Goal: Task Accomplishment & Management: Complete application form

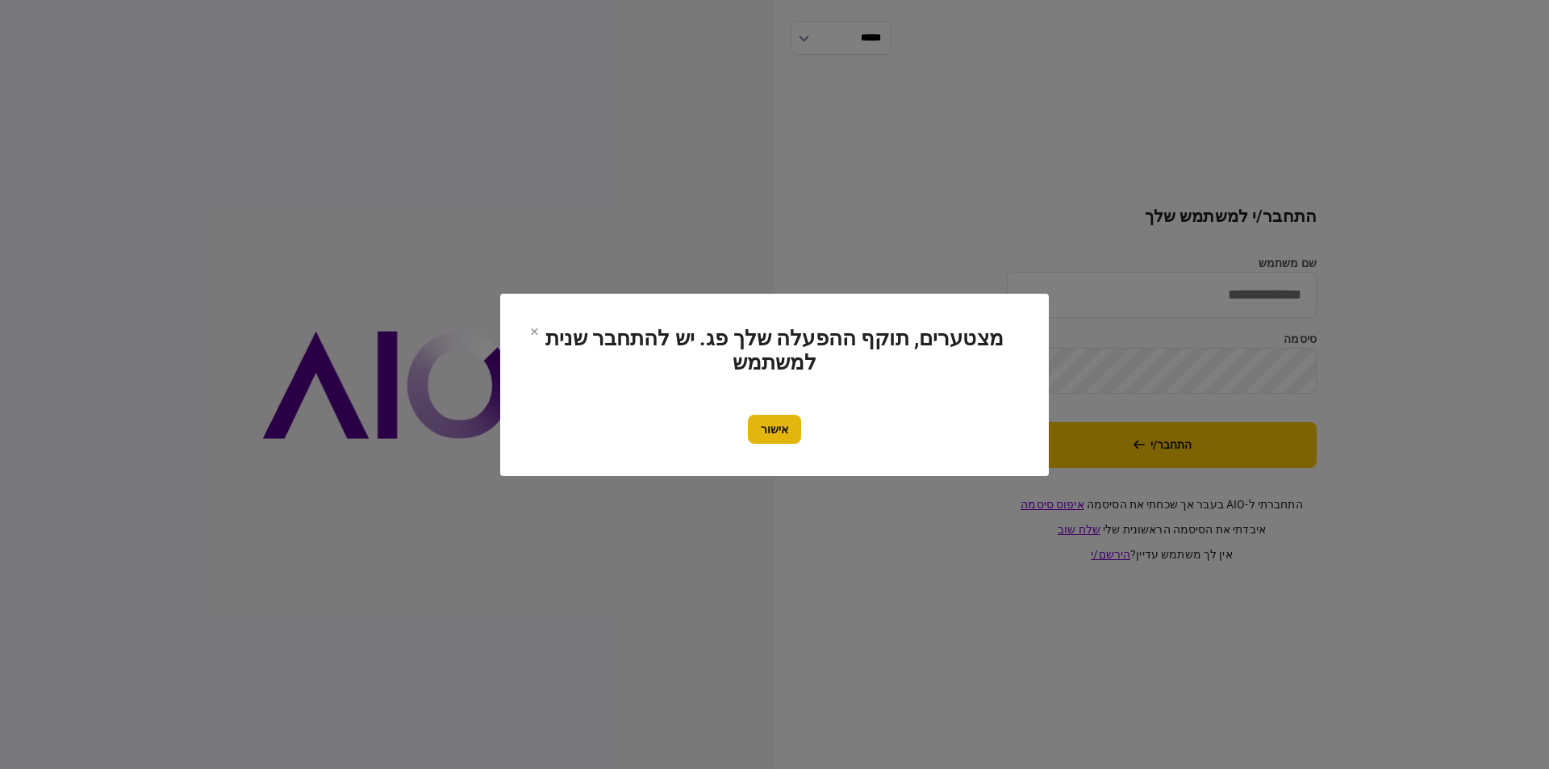
type input "*********"
click at [797, 436] on button "אישור" at bounding box center [774, 429] width 53 height 29
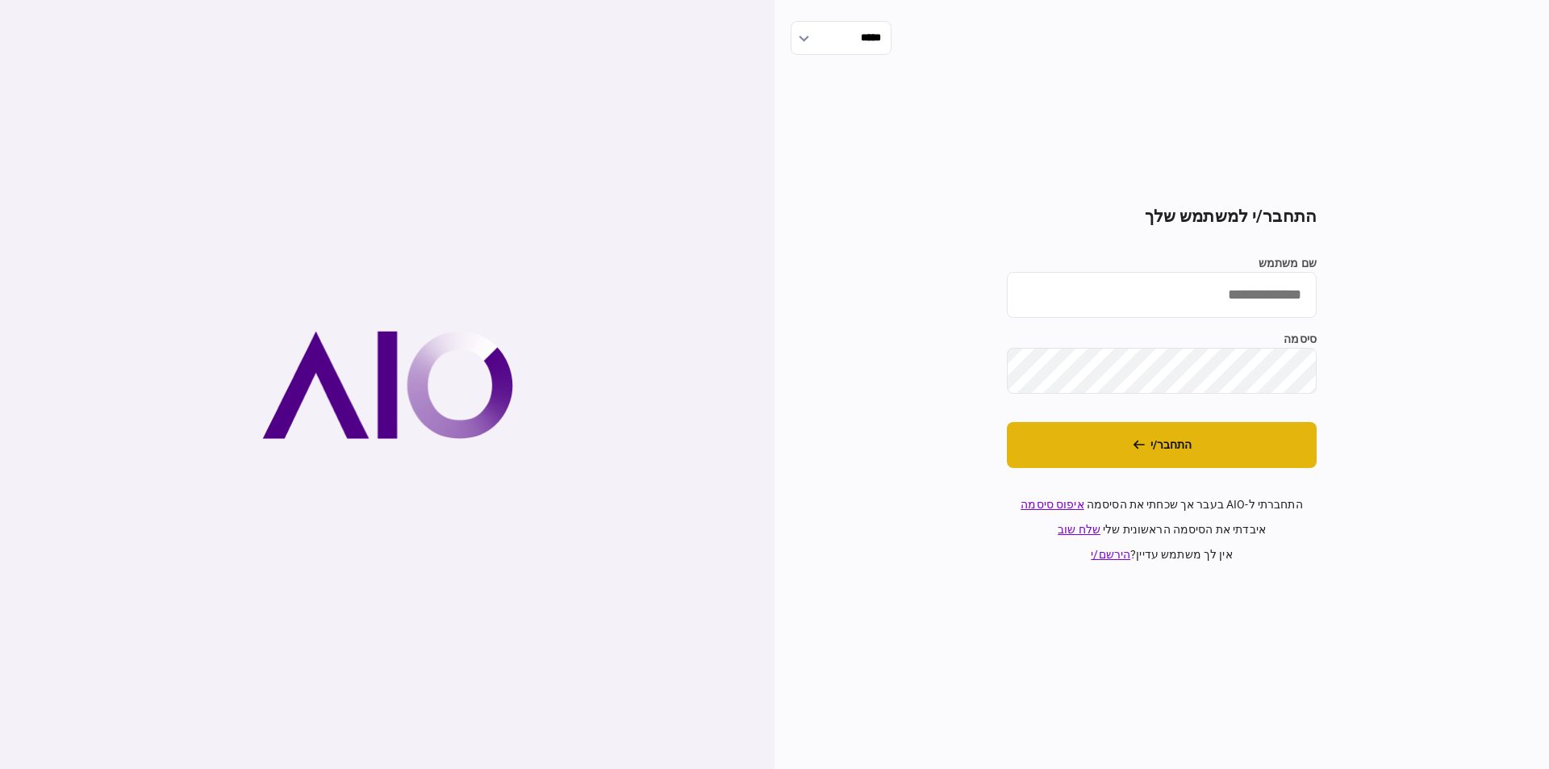
type input "*********"
click at [1197, 453] on button "התחבר/י" at bounding box center [1162, 445] width 310 height 46
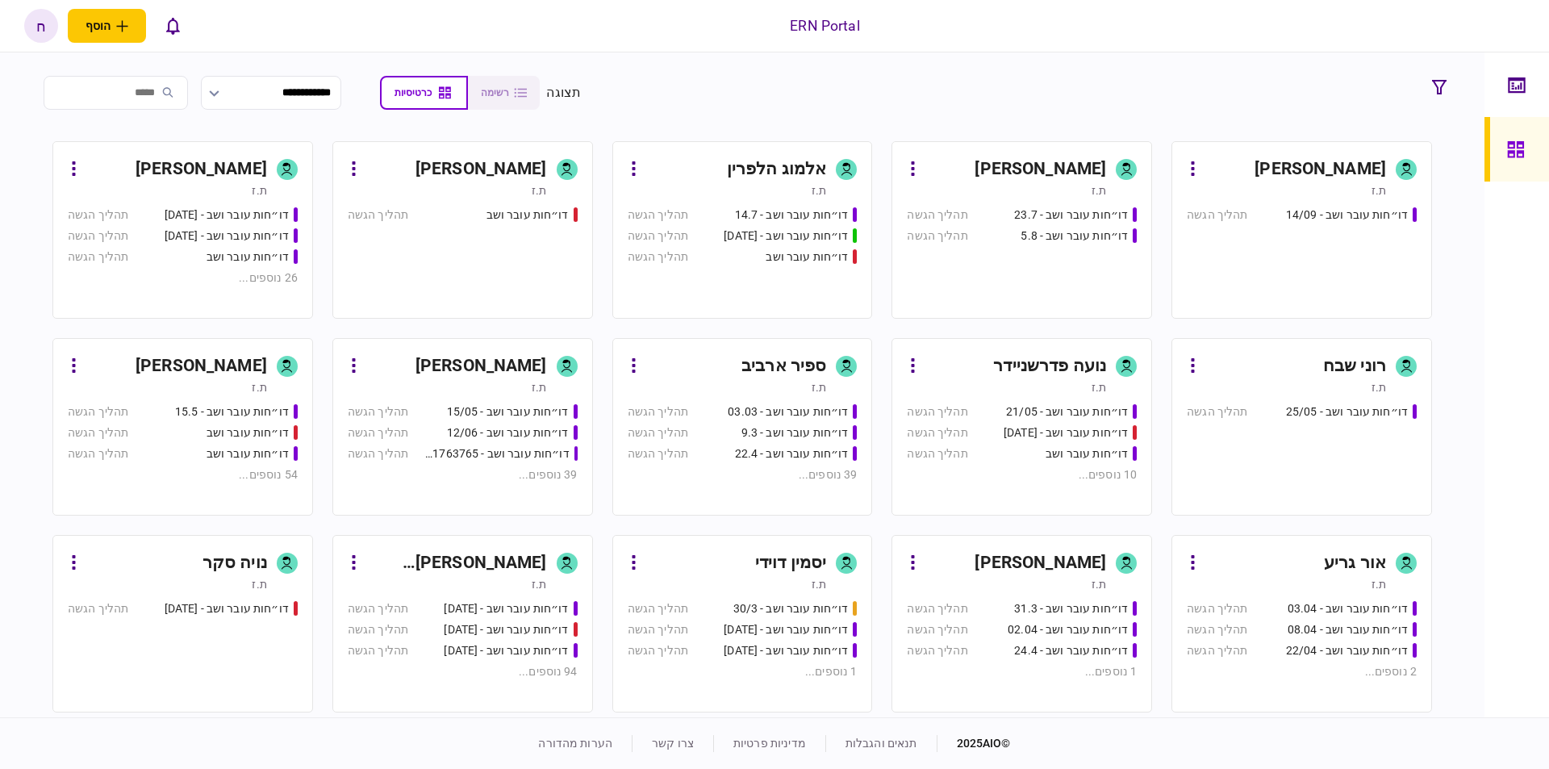
click at [1350, 185] on div "ת.ז" at bounding box center [1286, 190] width 199 height 16
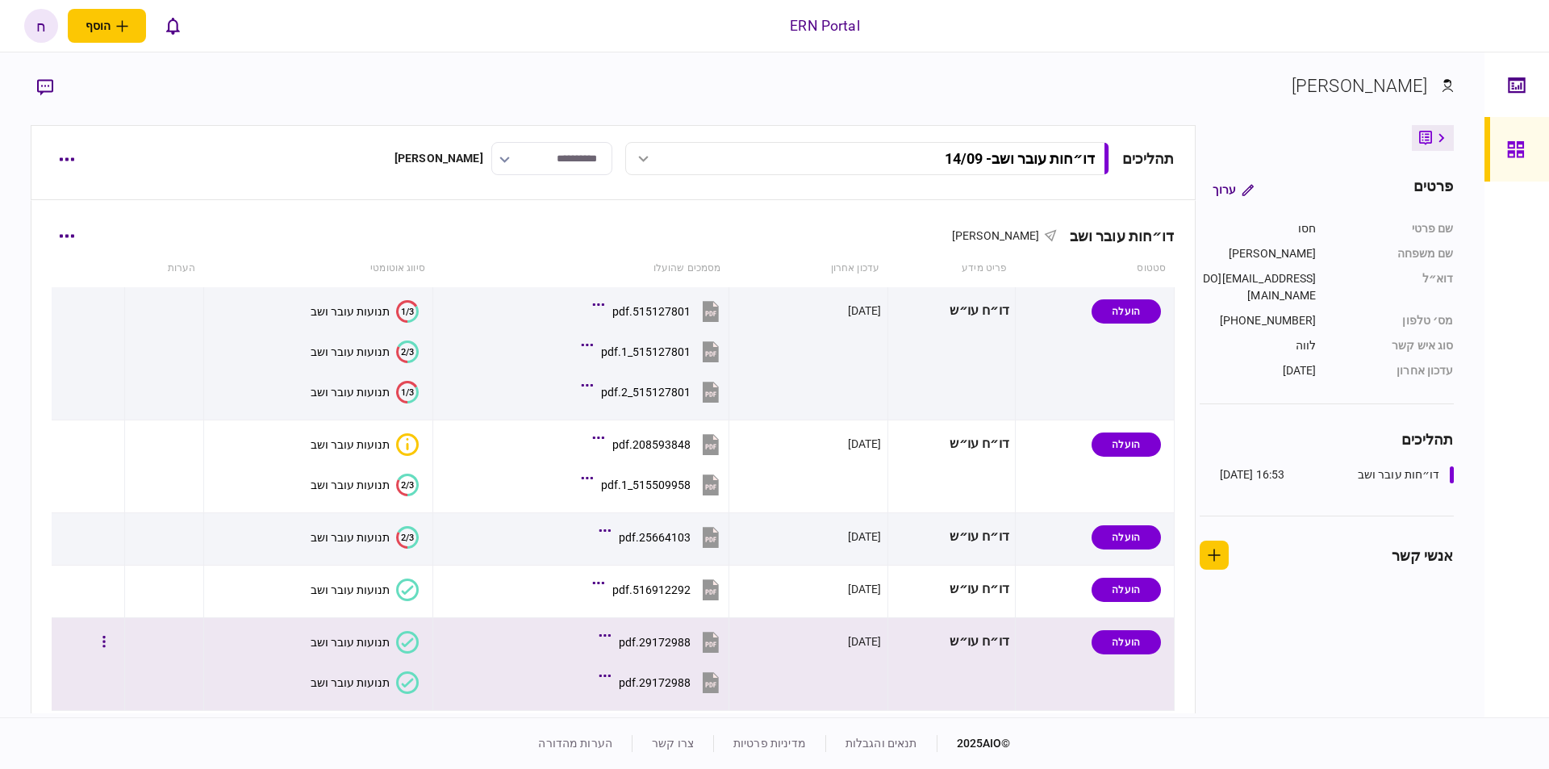
scroll to position [101, 0]
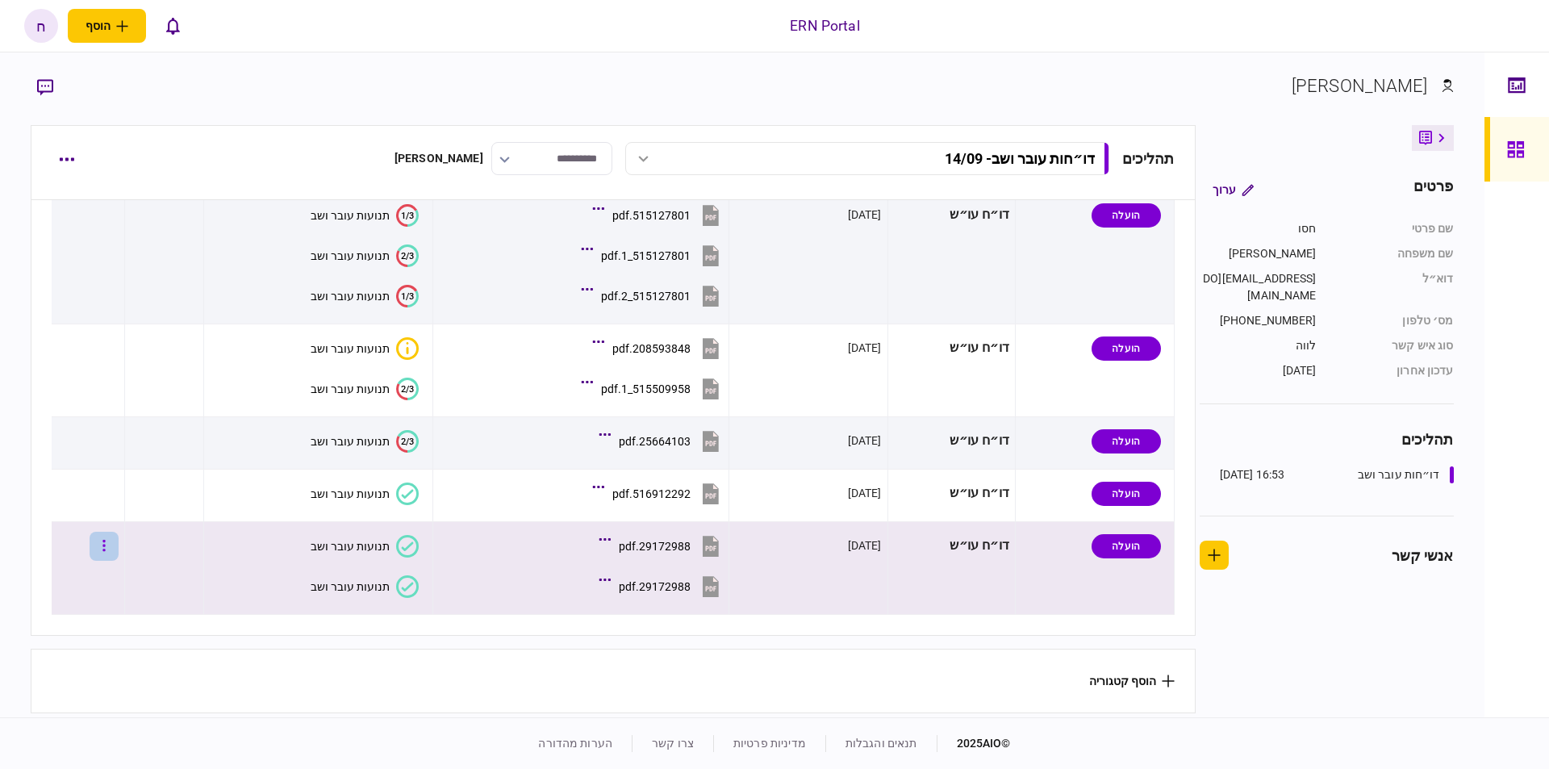
click at [106, 540] on icon "button" at bounding box center [104, 545] width 2 height 11
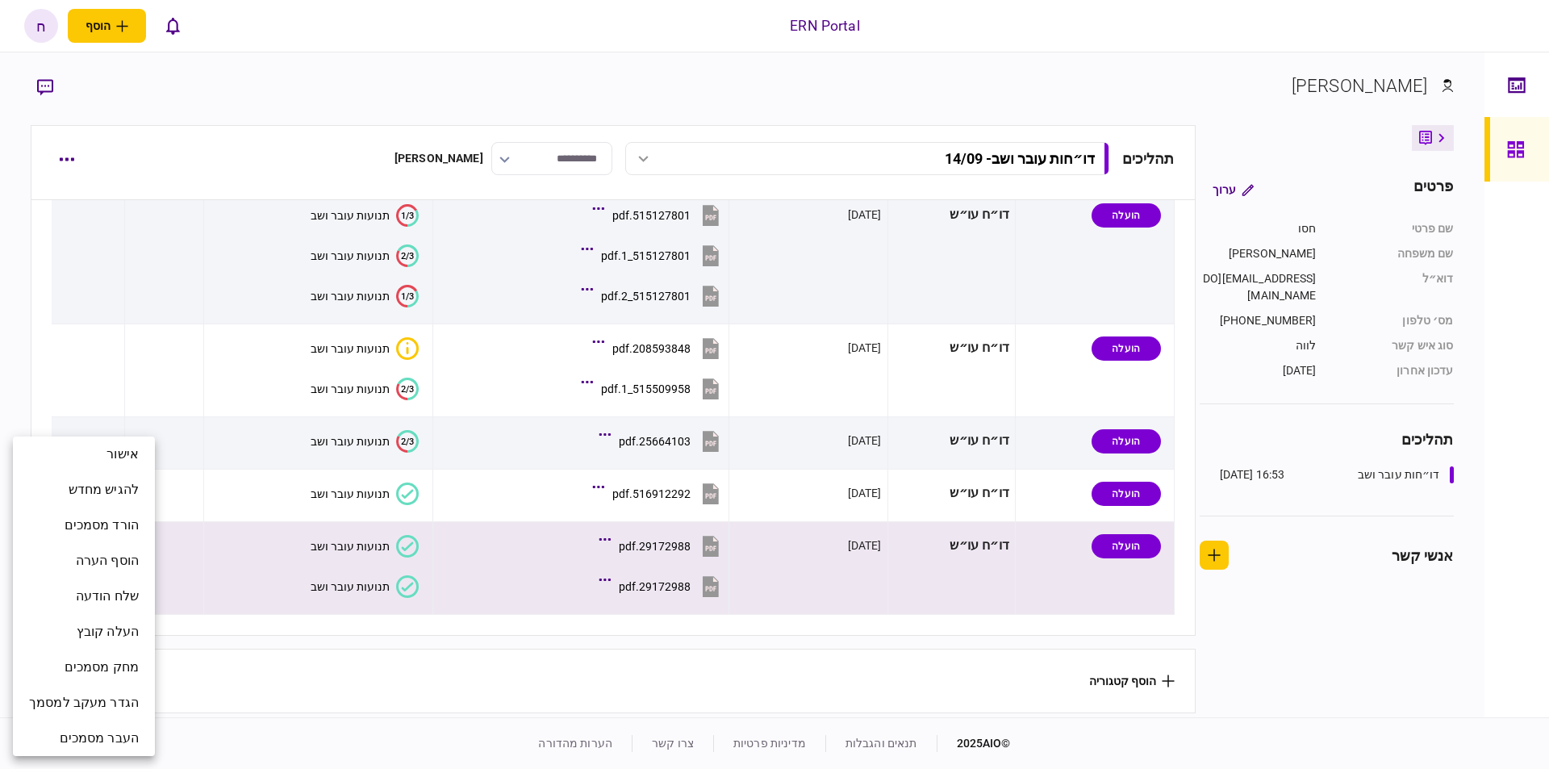
drag, startPoint x: 70, startPoint y: 169, endPoint x: 64, endPoint y: 161, distance: 10.3
click at [68, 167] on div at bounding box center [774, 384] width 1549 height 769
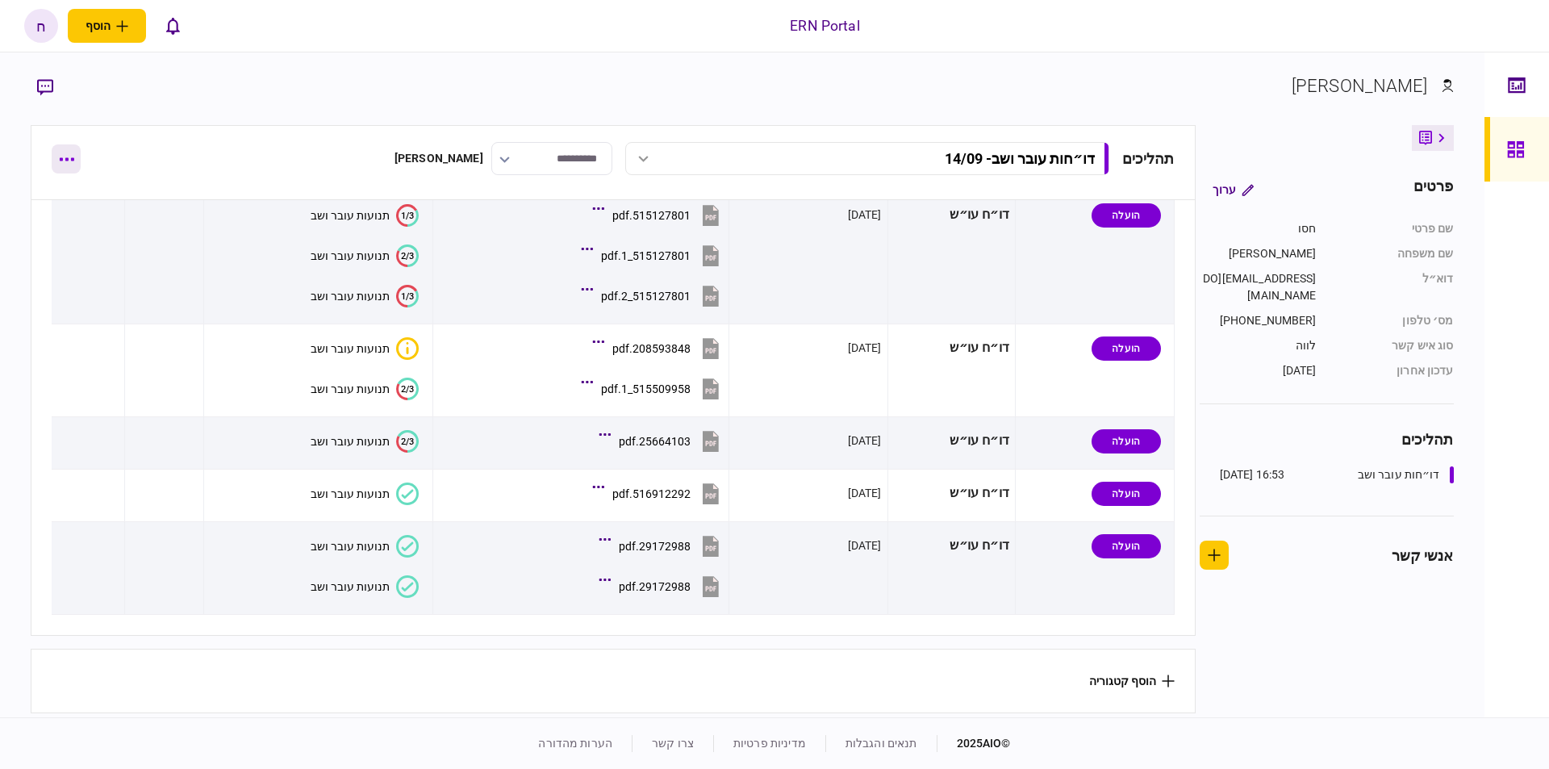
click at [74, 159] on button "button" at bounding box center [66, 158] width 29 height 29
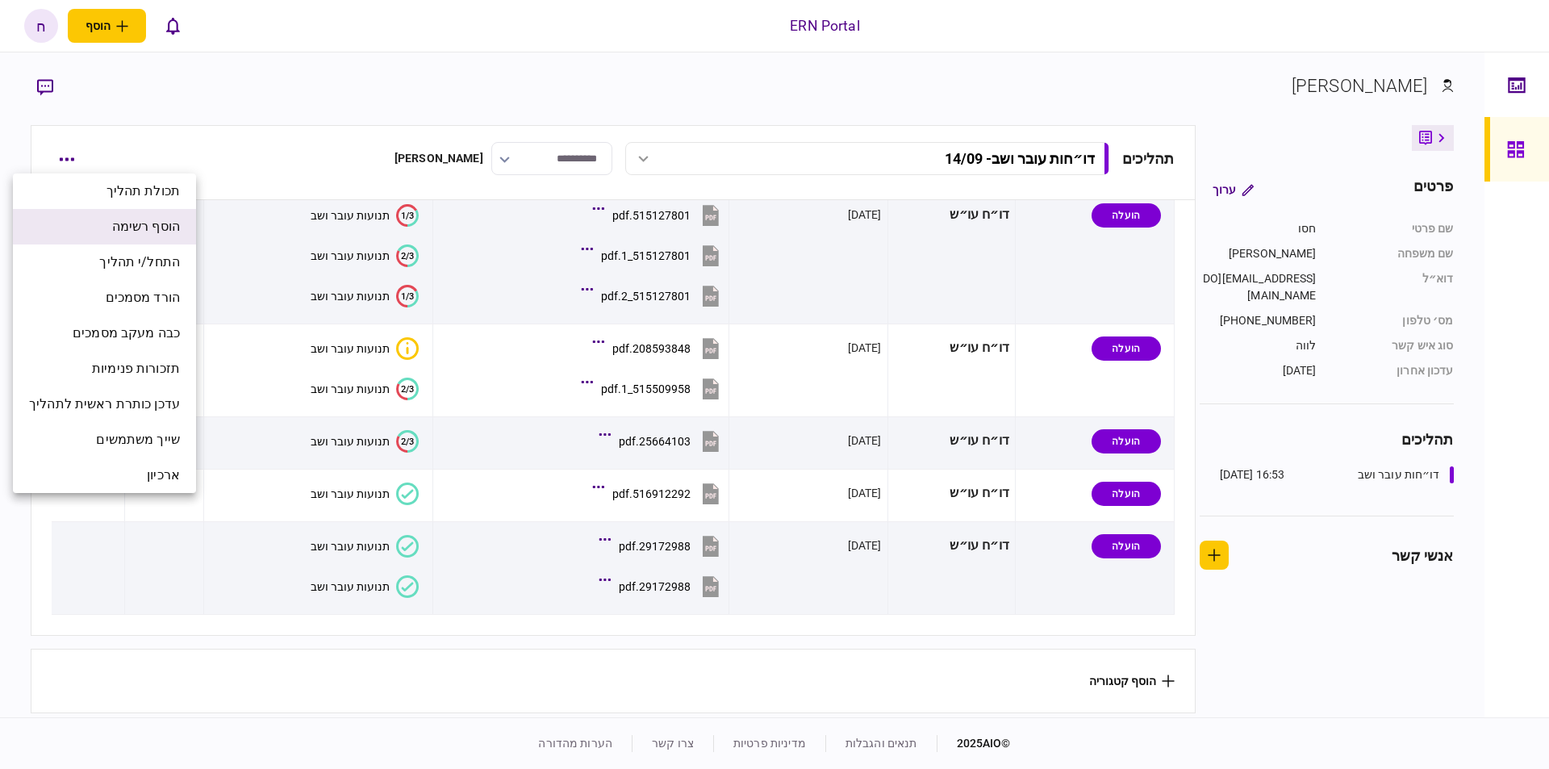
click at [187, 238] on li "הוסף רשימה" at bounding box center [104, 226] width 183 height 35
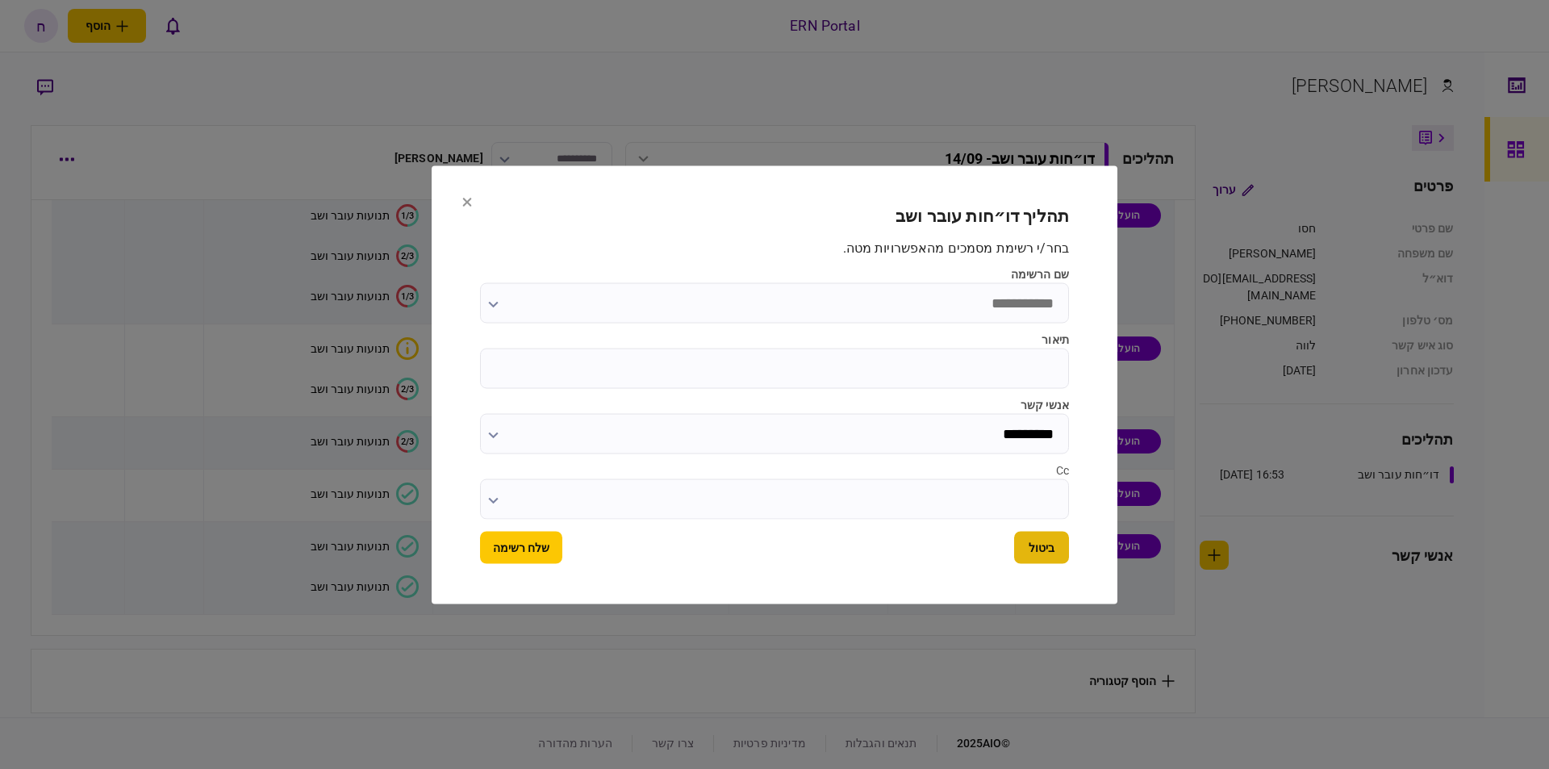
click at [1030, 549] on button "ביטול" at bounding box center [1041, 547] width 55 height 32
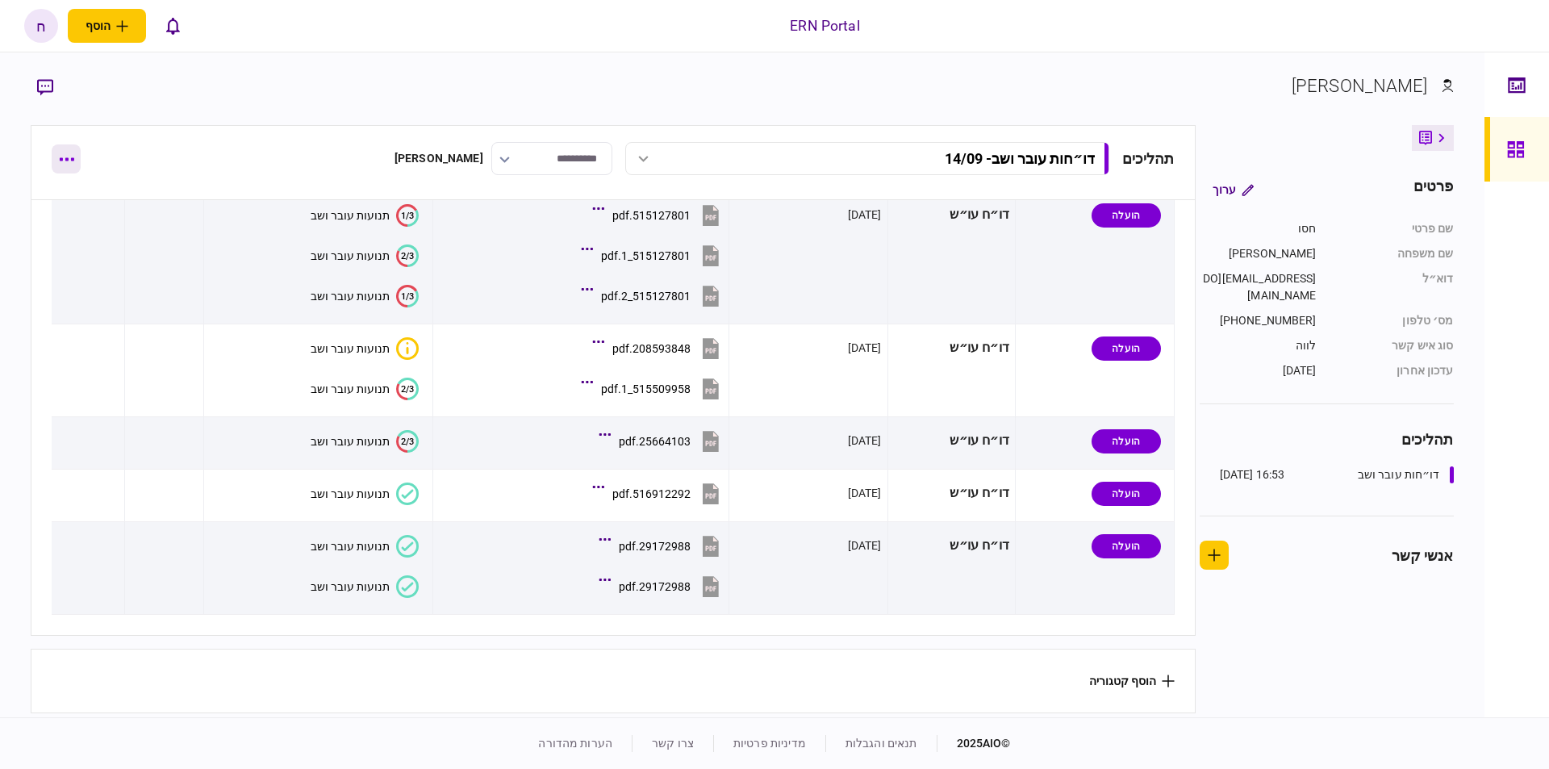
click at [77, 158] on button "button" at bounding box center [66, 158] width 29 height 29
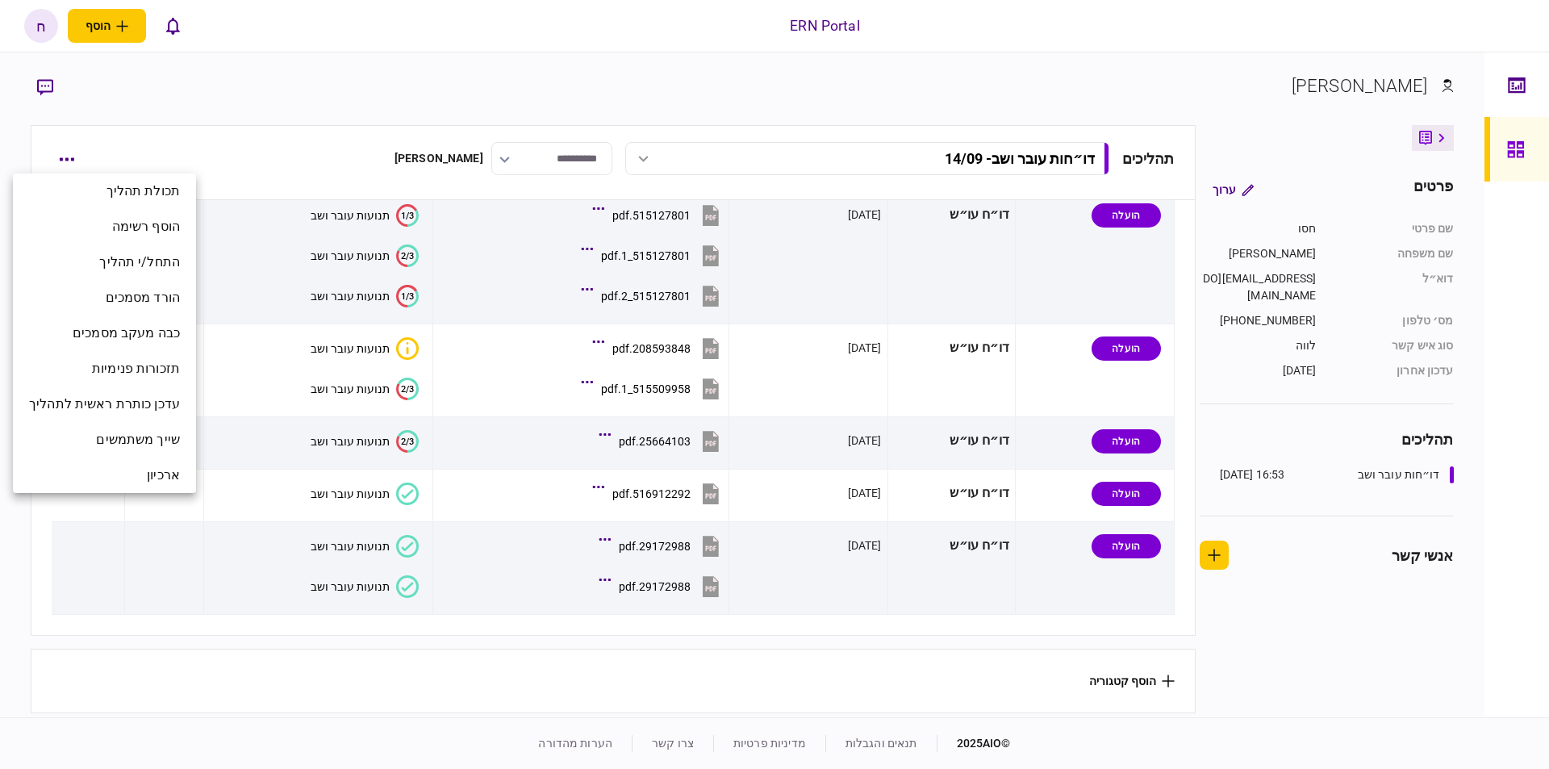
click at [248, 403] on div at bounding box center [774, 384] width 1549 height 769
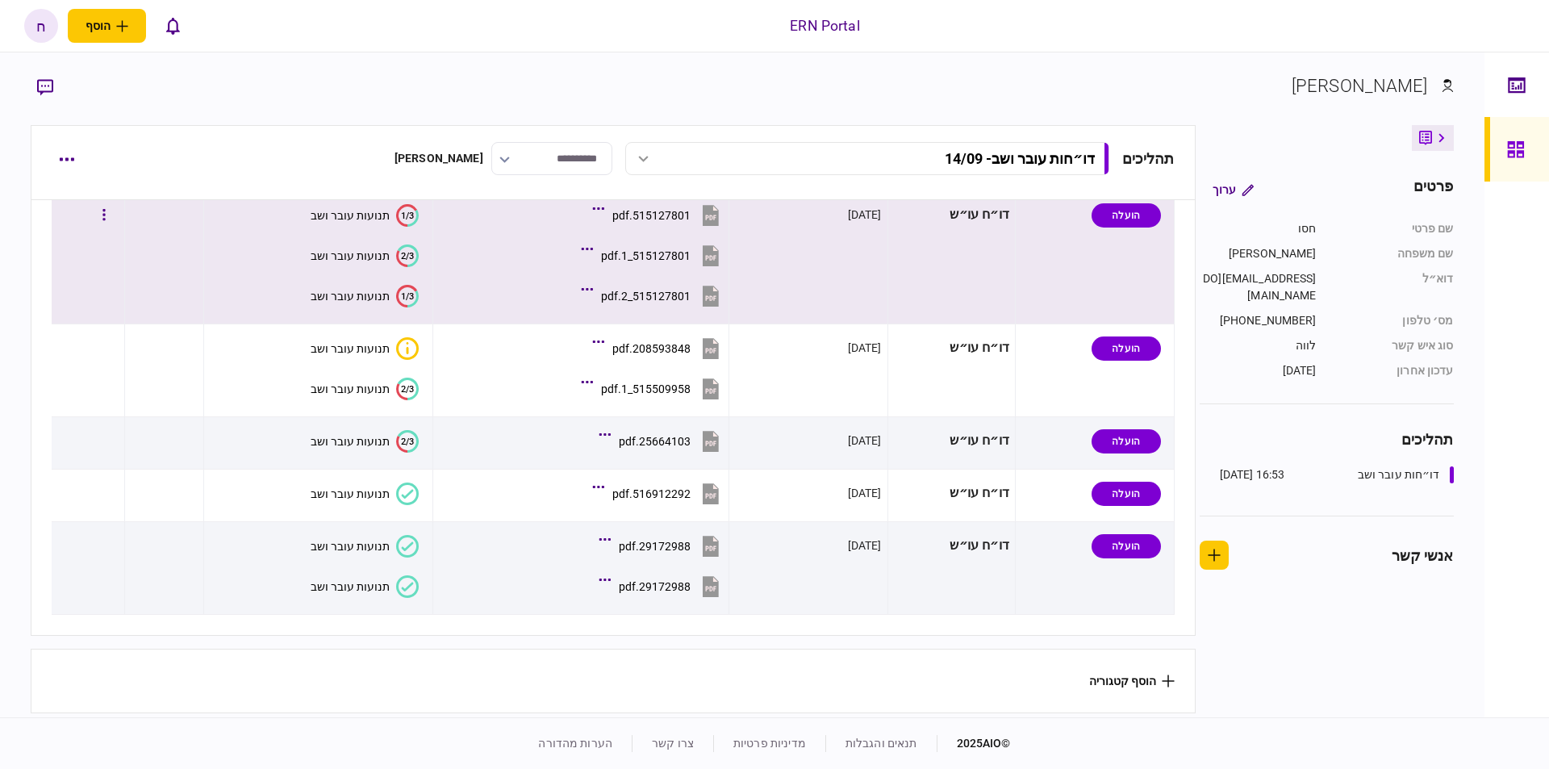
scroll to position [0, 0]
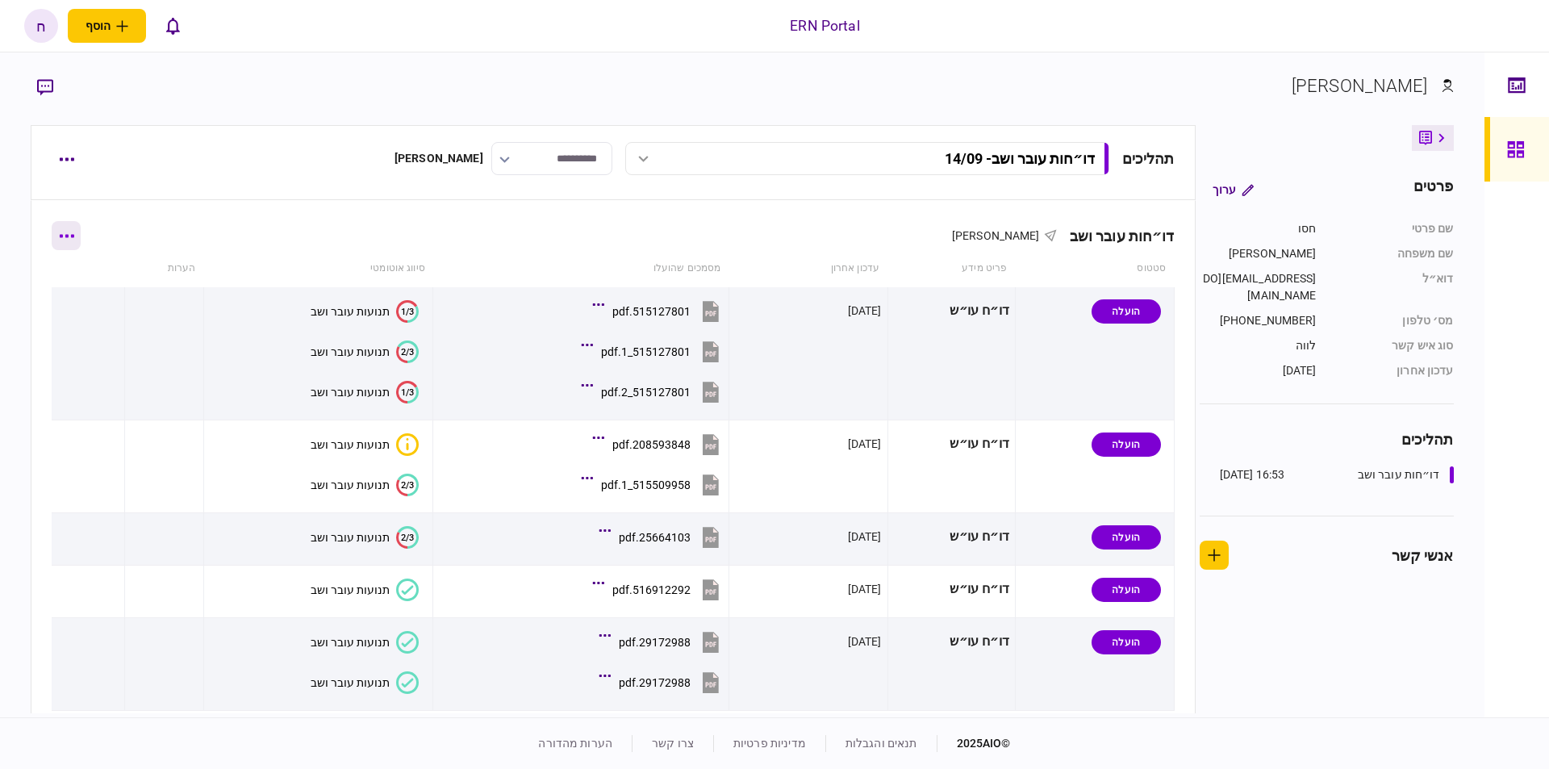
click at [75, 228] on button "button" at bounding box center [66, 235] width 29 height 29
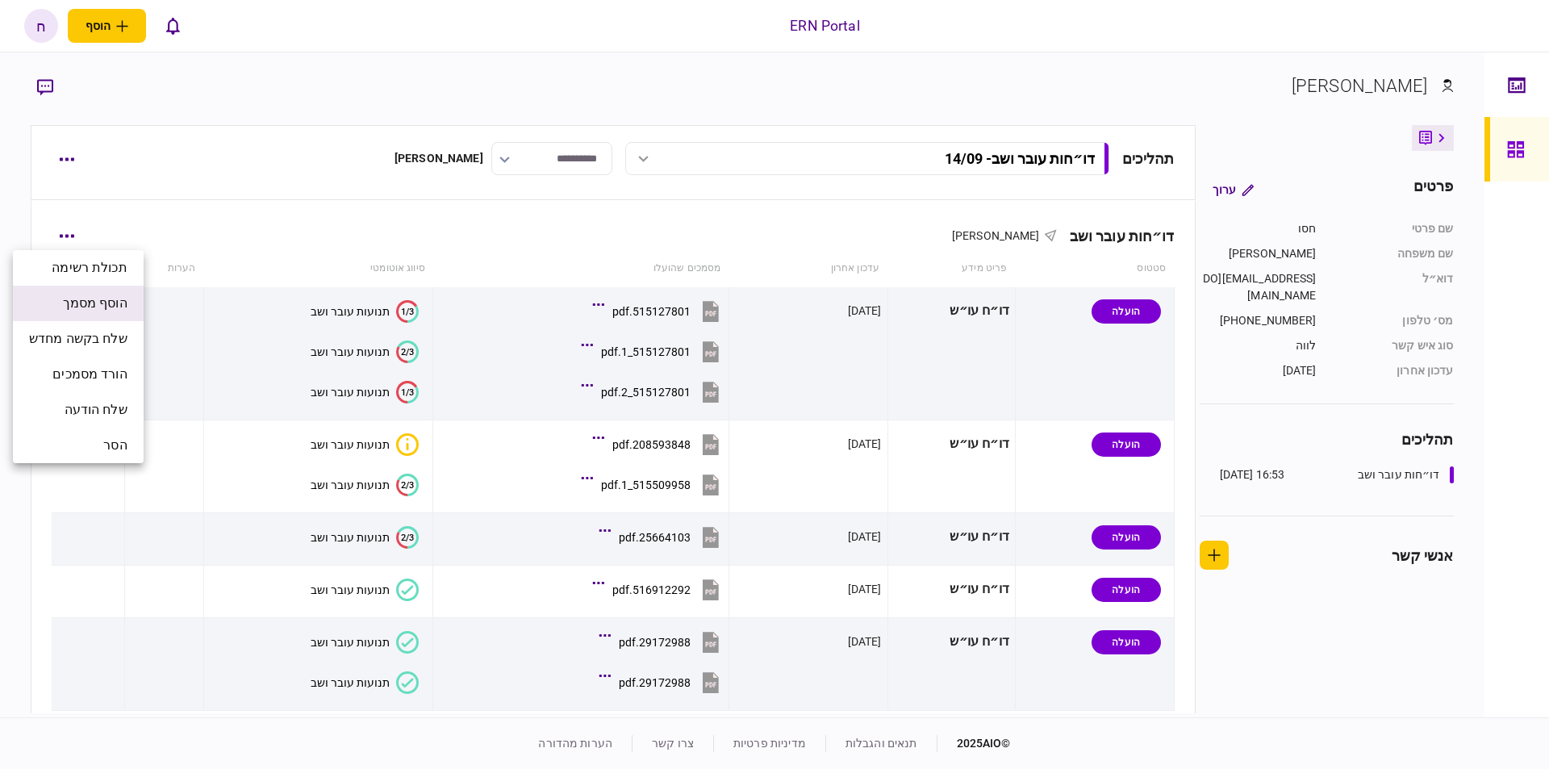
click at [127, 311] on span "הוסף מסמך" at bounding box center [95, 303] width 65 height 19
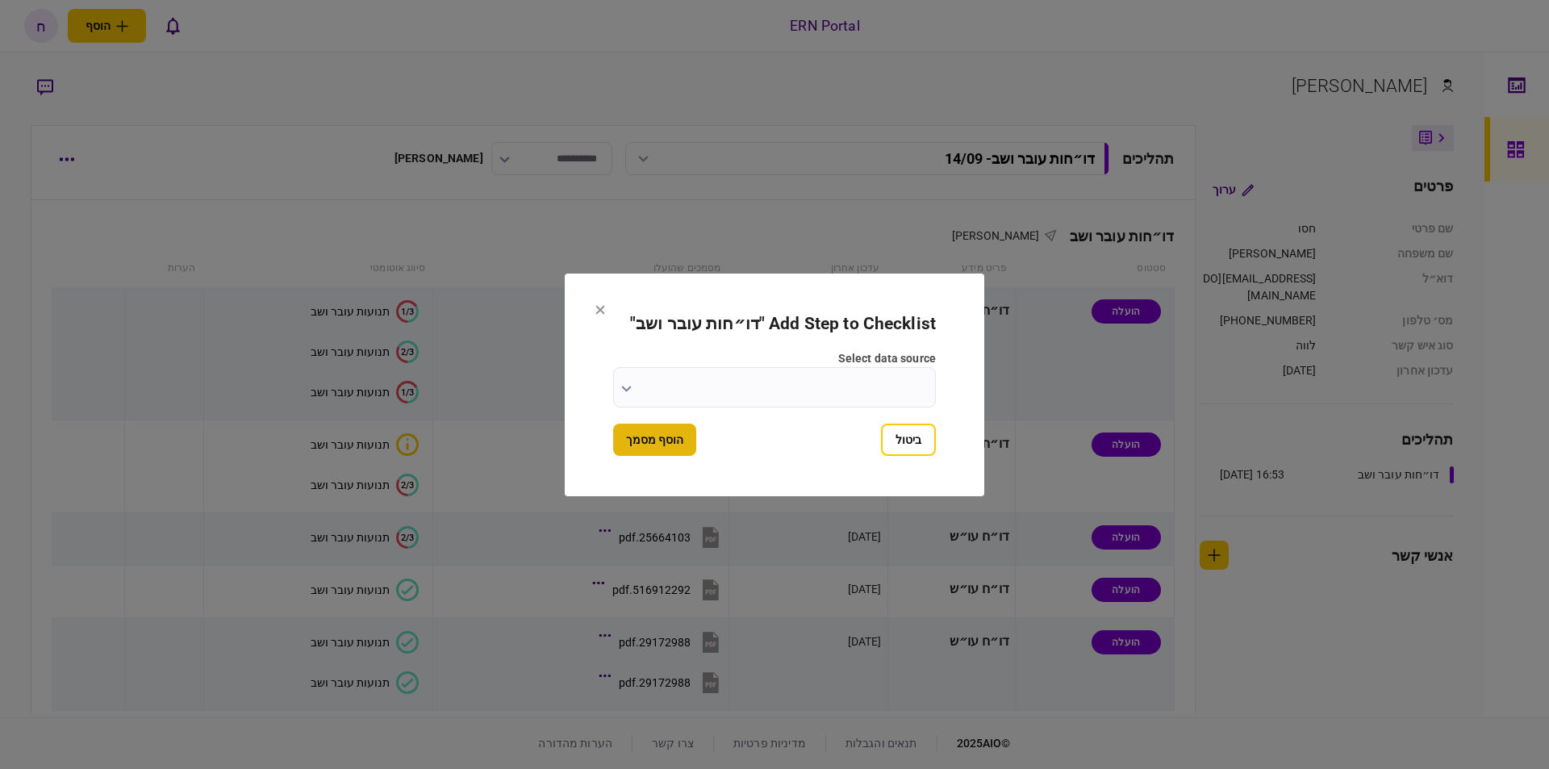
click at [686, 449] on section "Add Step to Checklist " דו״חות עובר ושב " select data source ביטול הוסף מסמך" at bounding box center [774, 384] width 419 height 223
click at [681, 445] on button "הוסף מסמך" at bounding box center [654, 439] width 83 height 32
click at [682, 398] on input "select data source" at bounding box center [774, 387] width 323 height 40
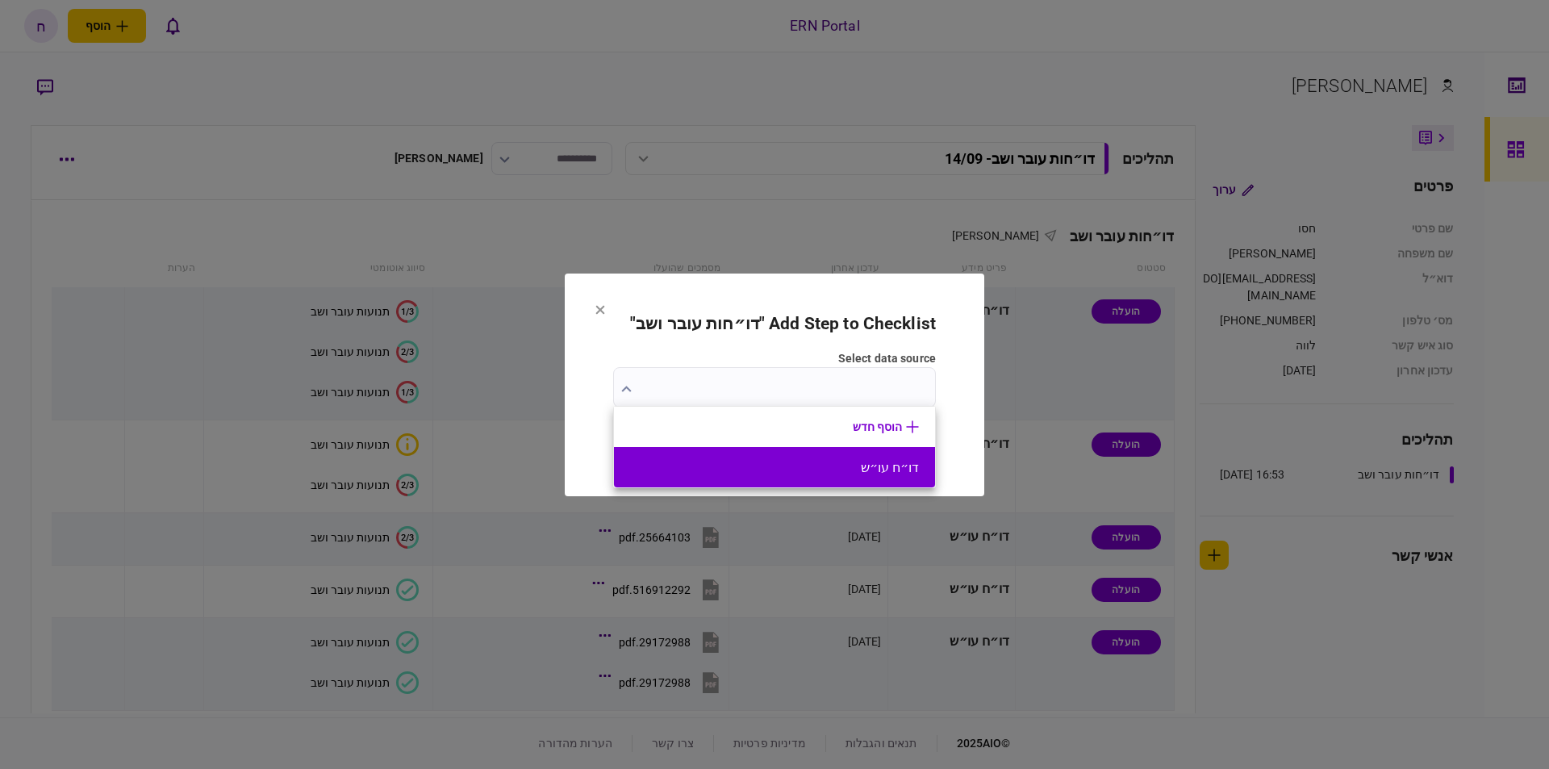
click at [872, 460] on button "דו״ח עו״ש" at bounding box center [774, 467] width 289 height 15
type input "*********"
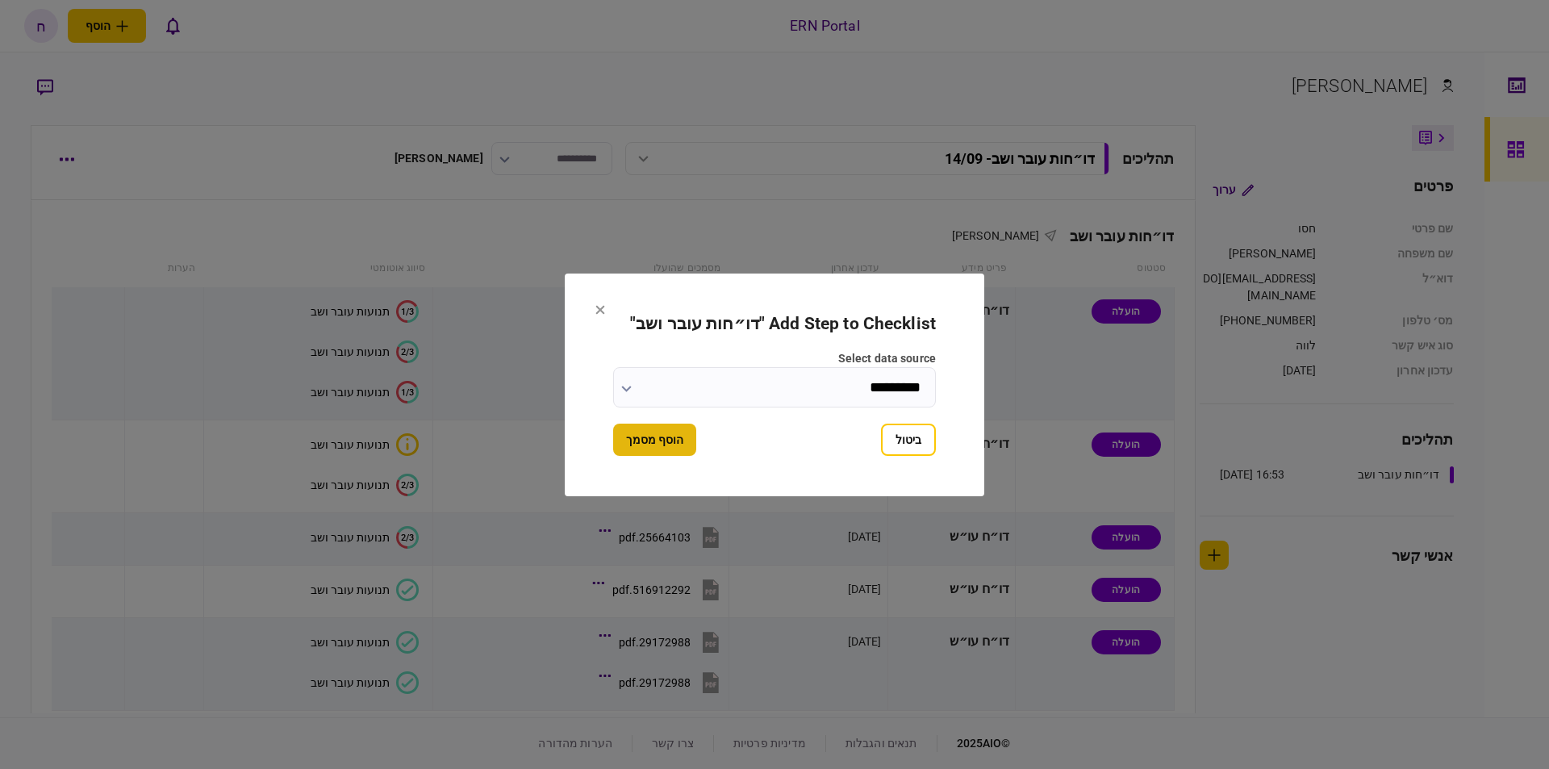
click at [657, 444] on button "הוסף מסמך" at bounding box center [654, 439] width 83 height 32
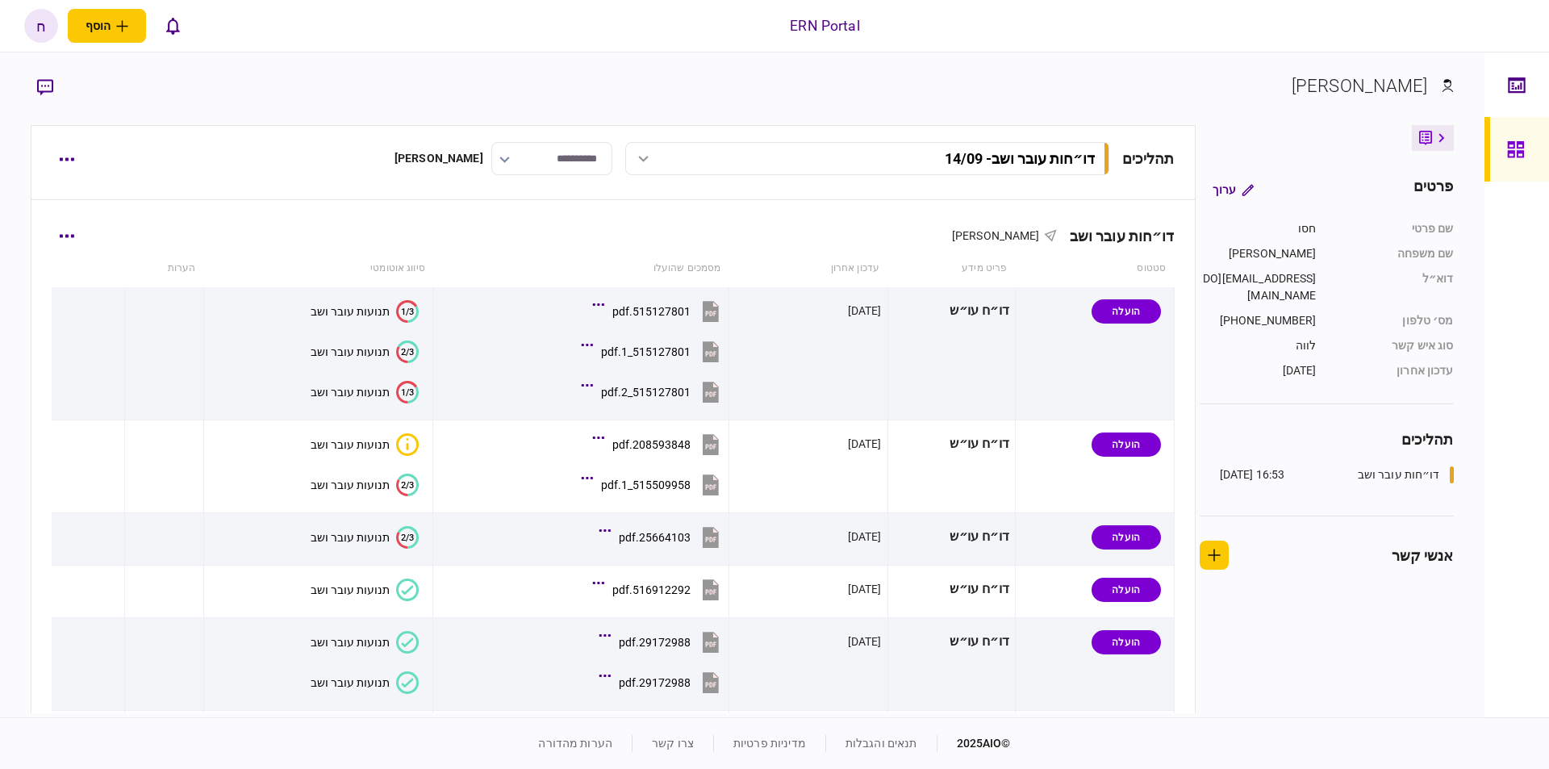
scroll to position [149, 0]
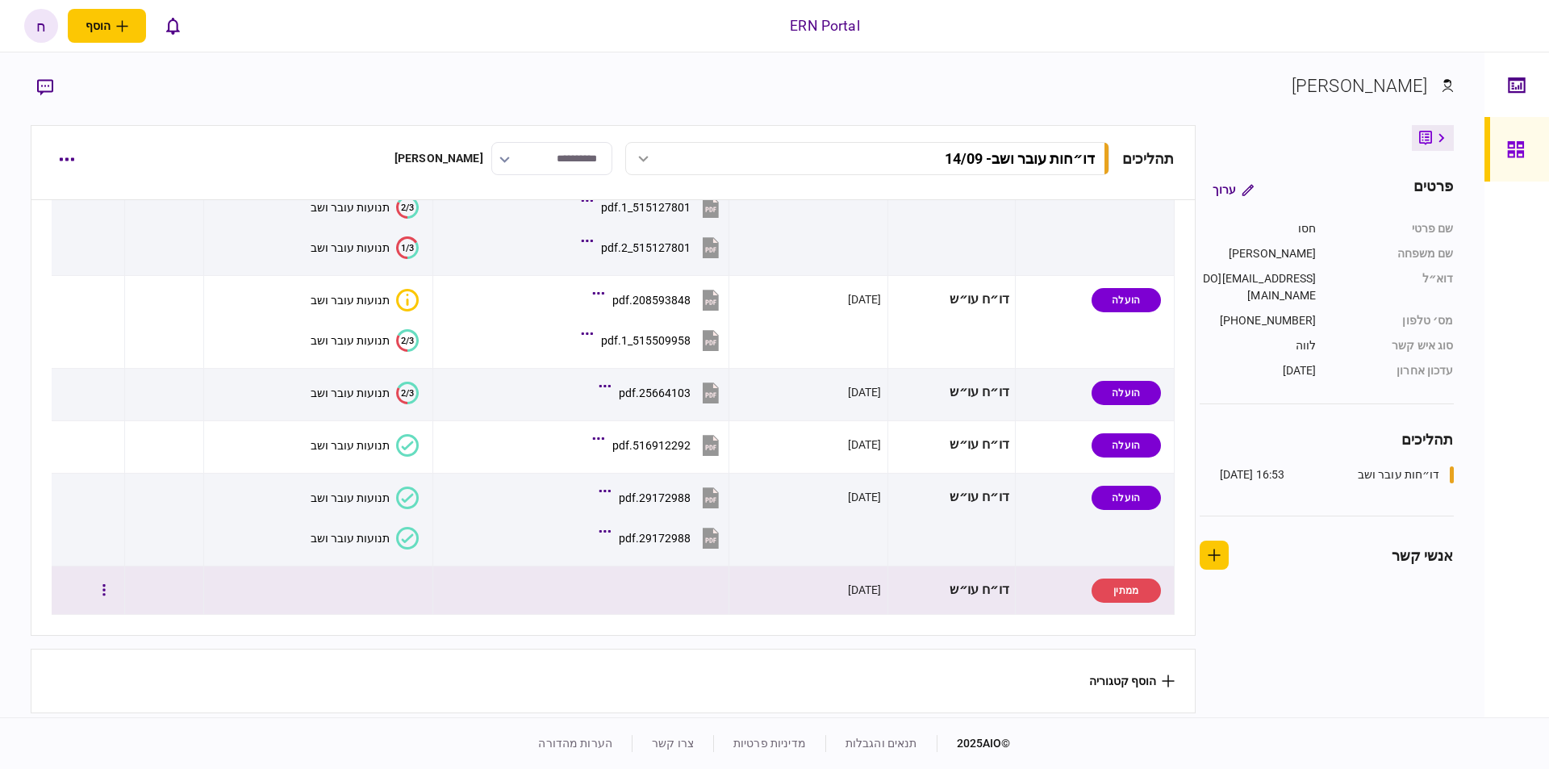
click at [753, 590] on div "[DATE]" at bounding box center [808, 590] width 147 height 36
click at [119, 582] on button "button" at bounding box center [104, 590] width 29 height 29
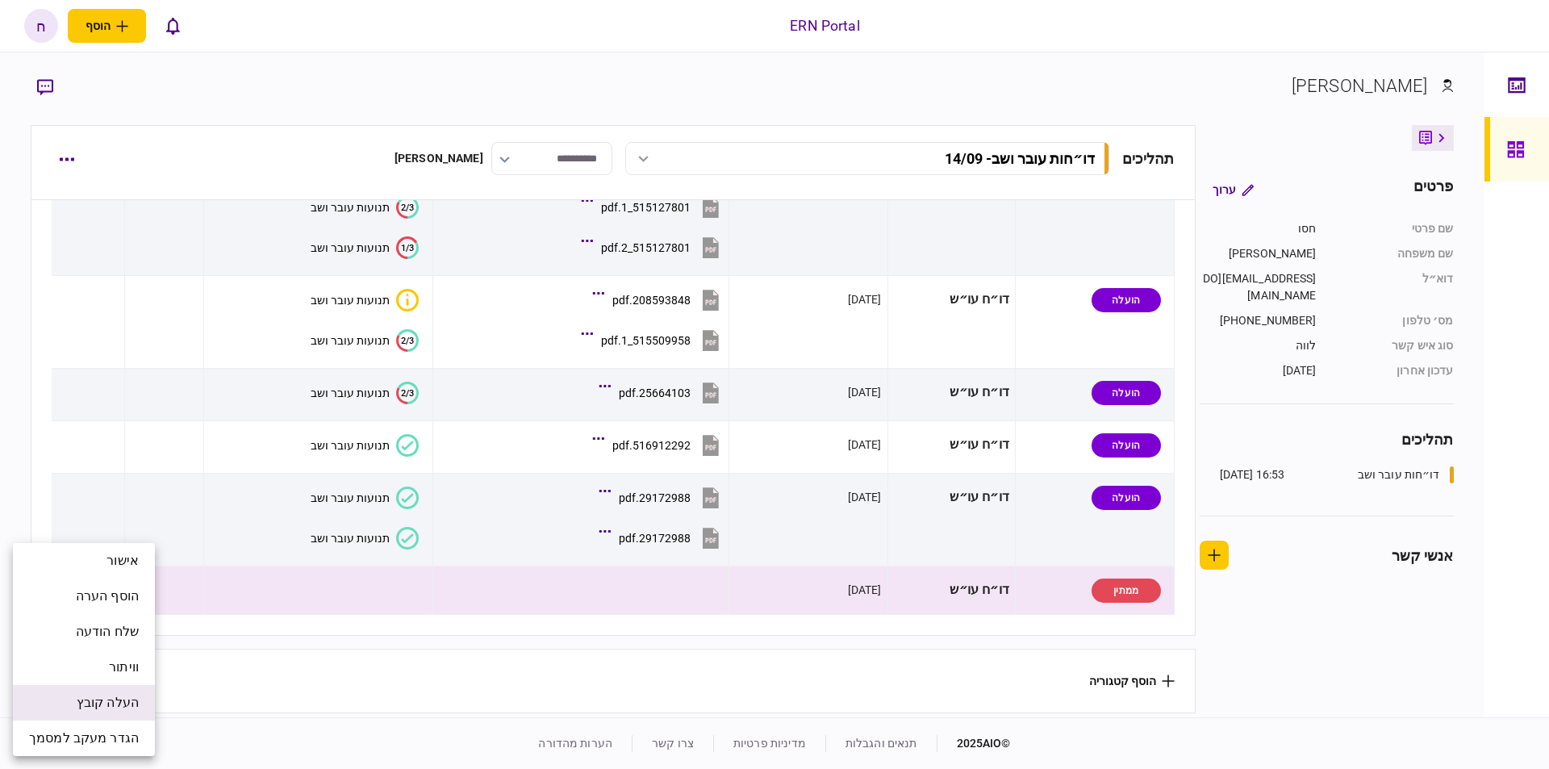
click at [125, 696] on span "העלה קובץ" at bounding box center [108, 702] width 62 height 19
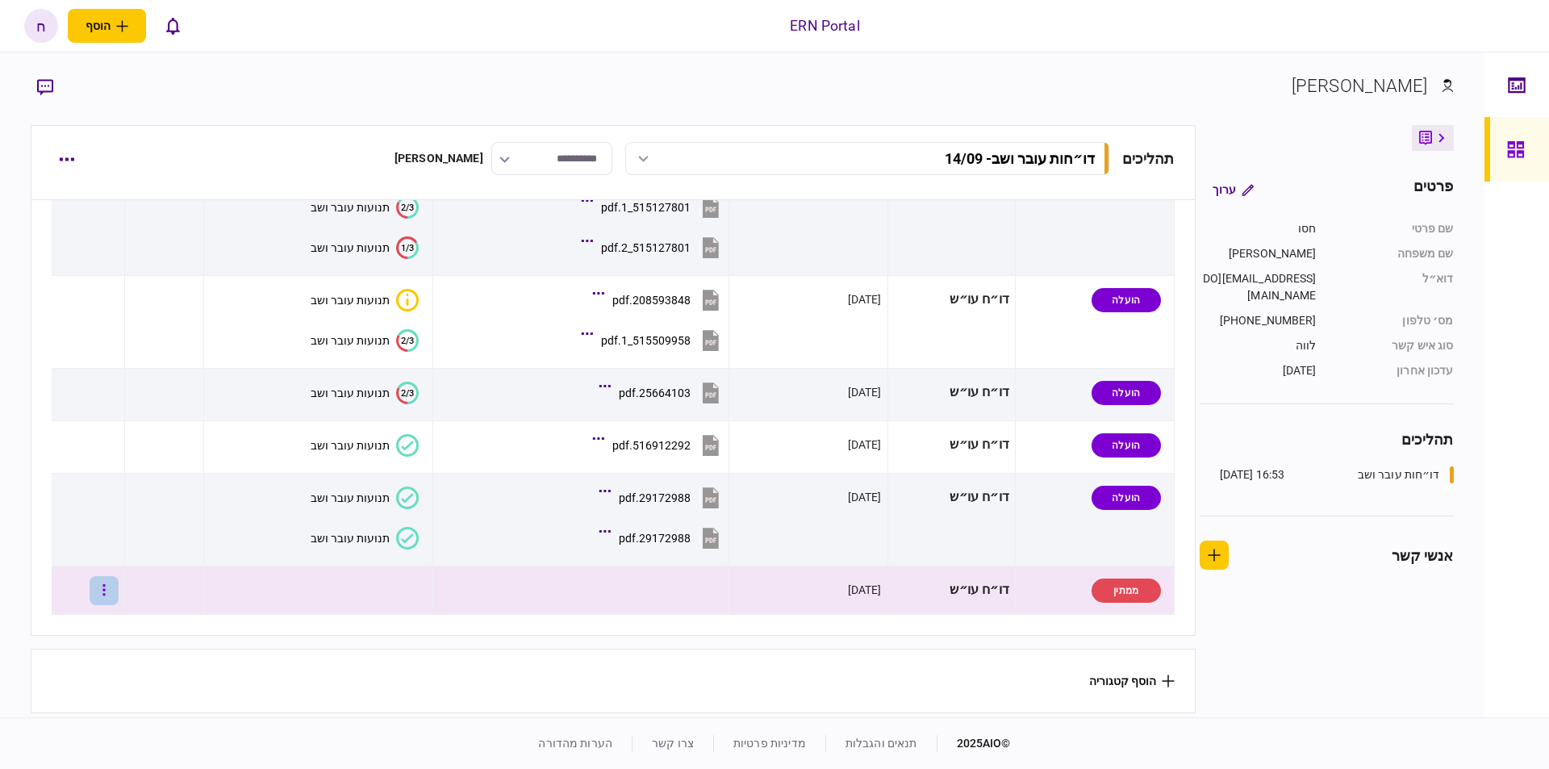
drag, startPoint x: 137, startPoint y: 591, endPoint x: 123, endPoint y: 591, distance: 14.5
click at [131, 591] on tr "ממתין דו״ח עו״ש 15/09/2025" at bounding box center [613, 590] width 1122 height 48
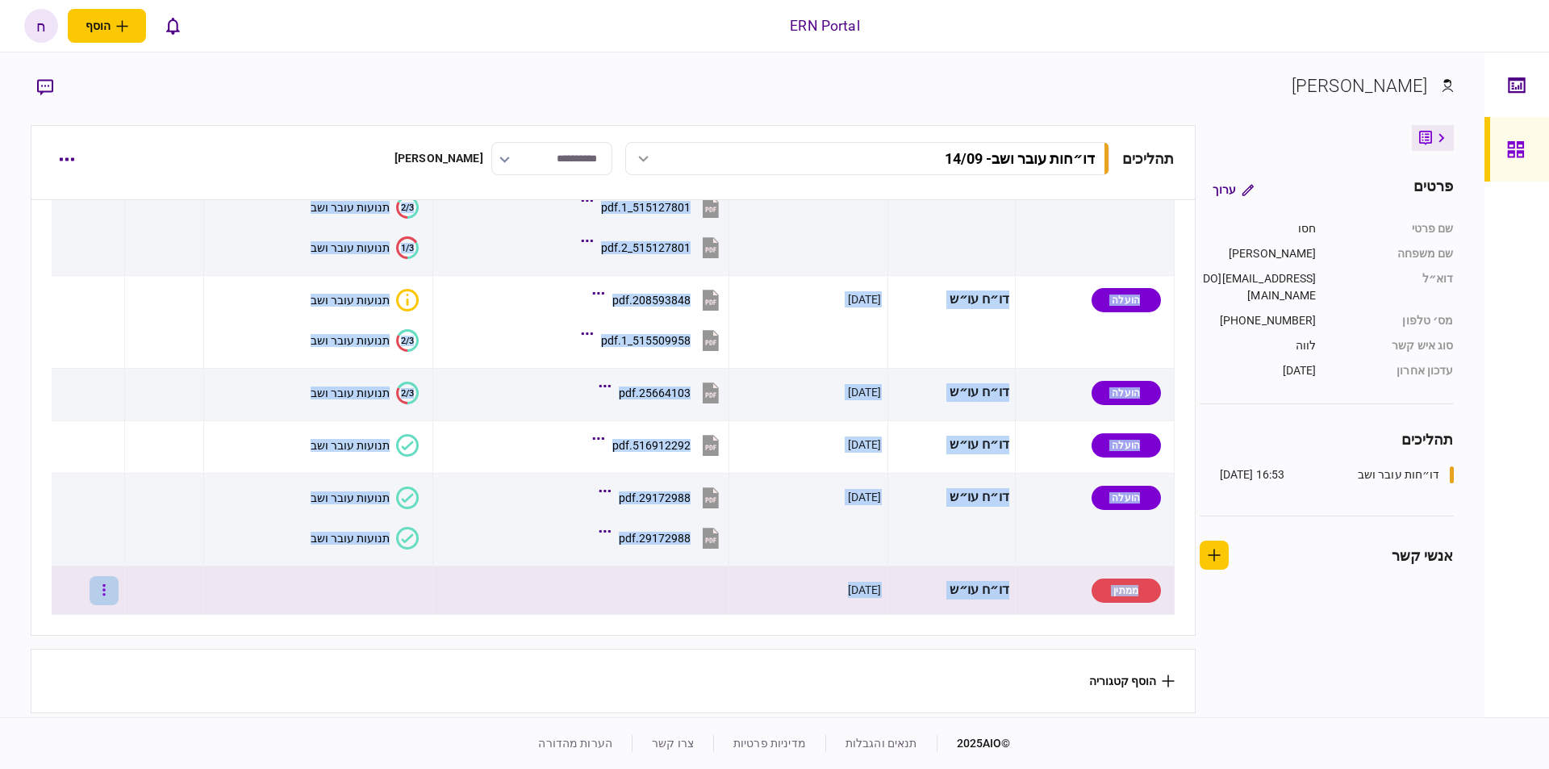
click at [119, 591] on button "button" at bounding box center [104, 590] width 29 height 29
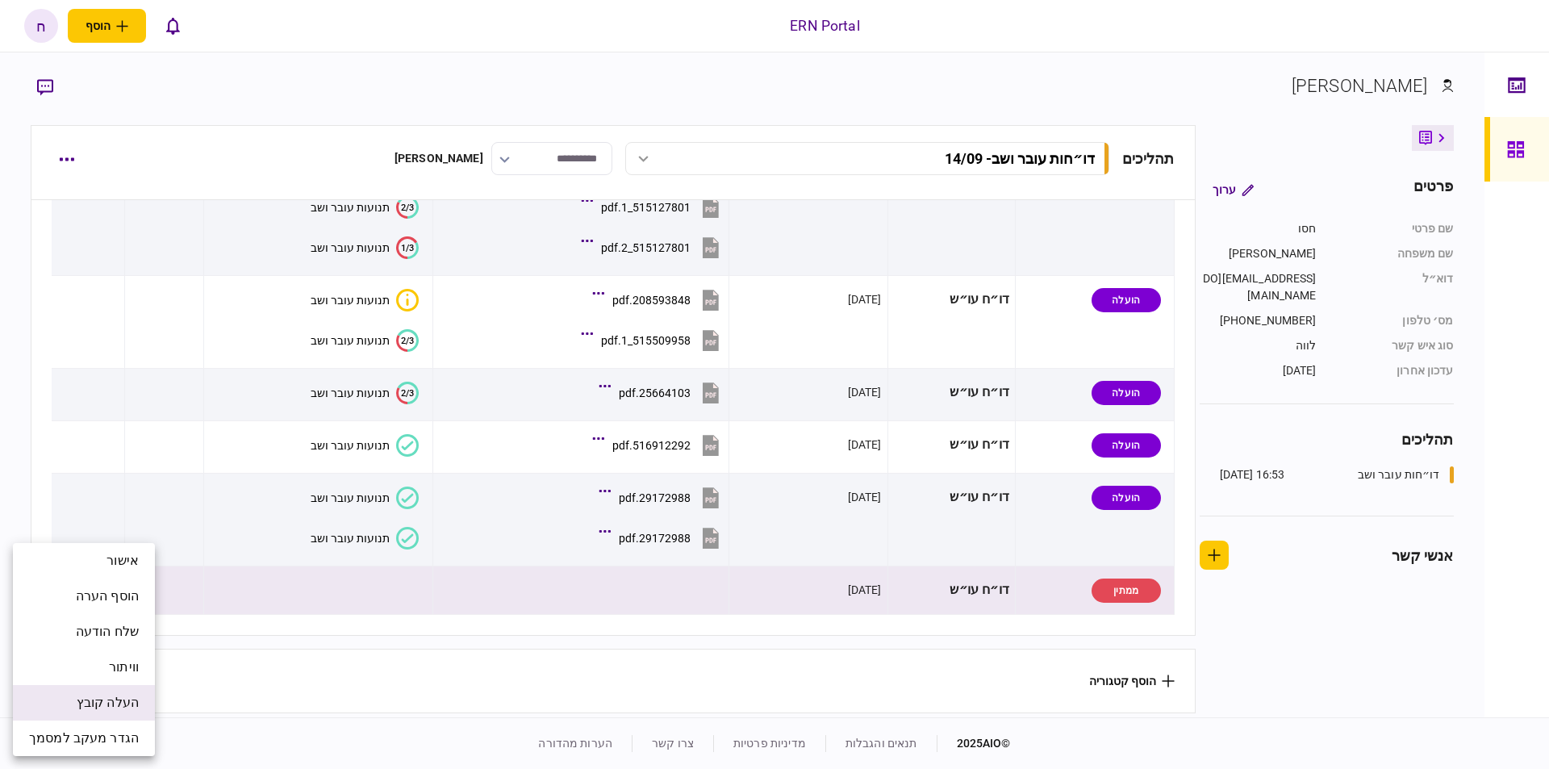
click at [85, 699] on span "העלה קובץ" at bounding box center [108, 702] width 62 height 19
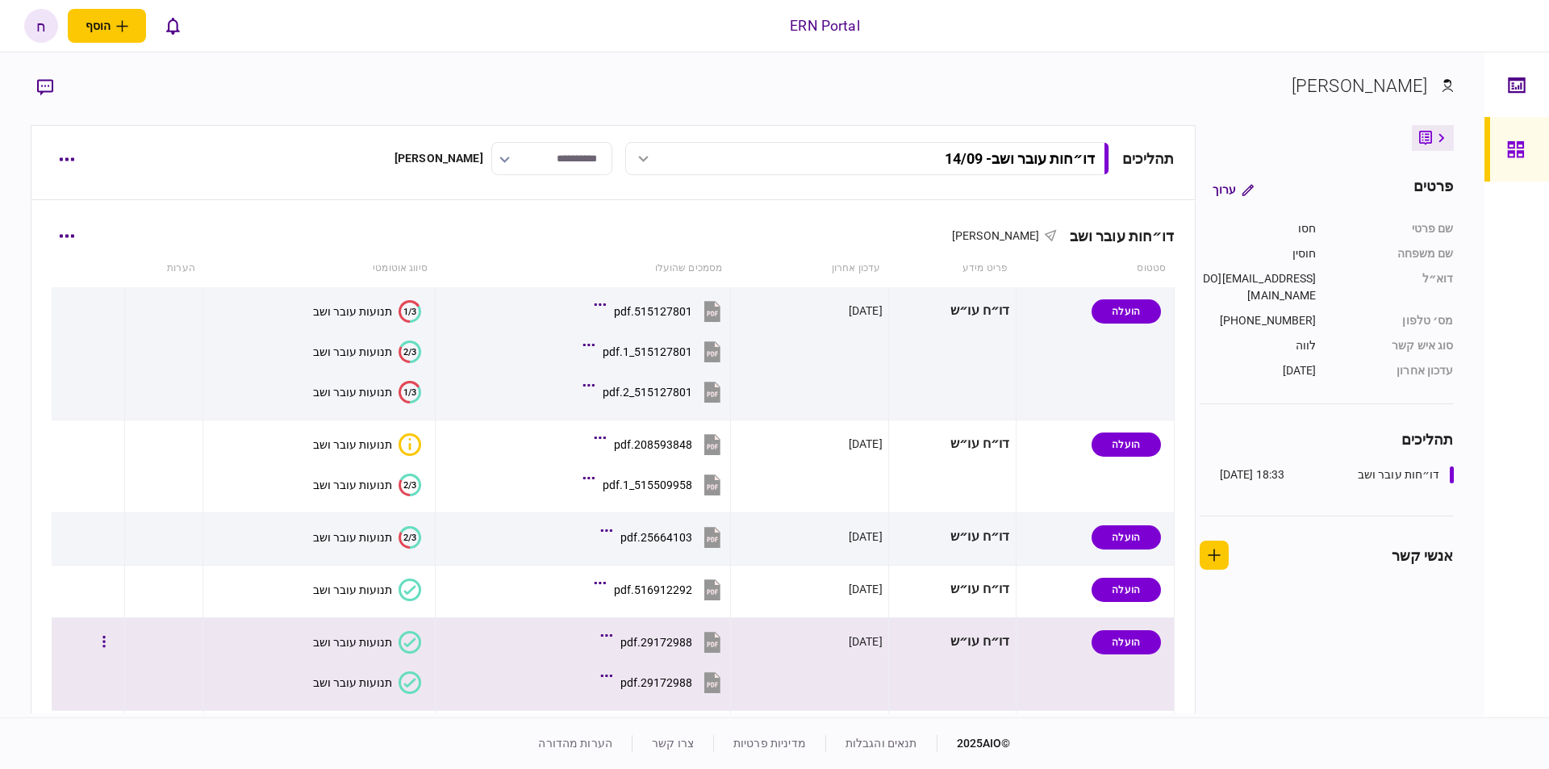
scroll to position [153, 0]
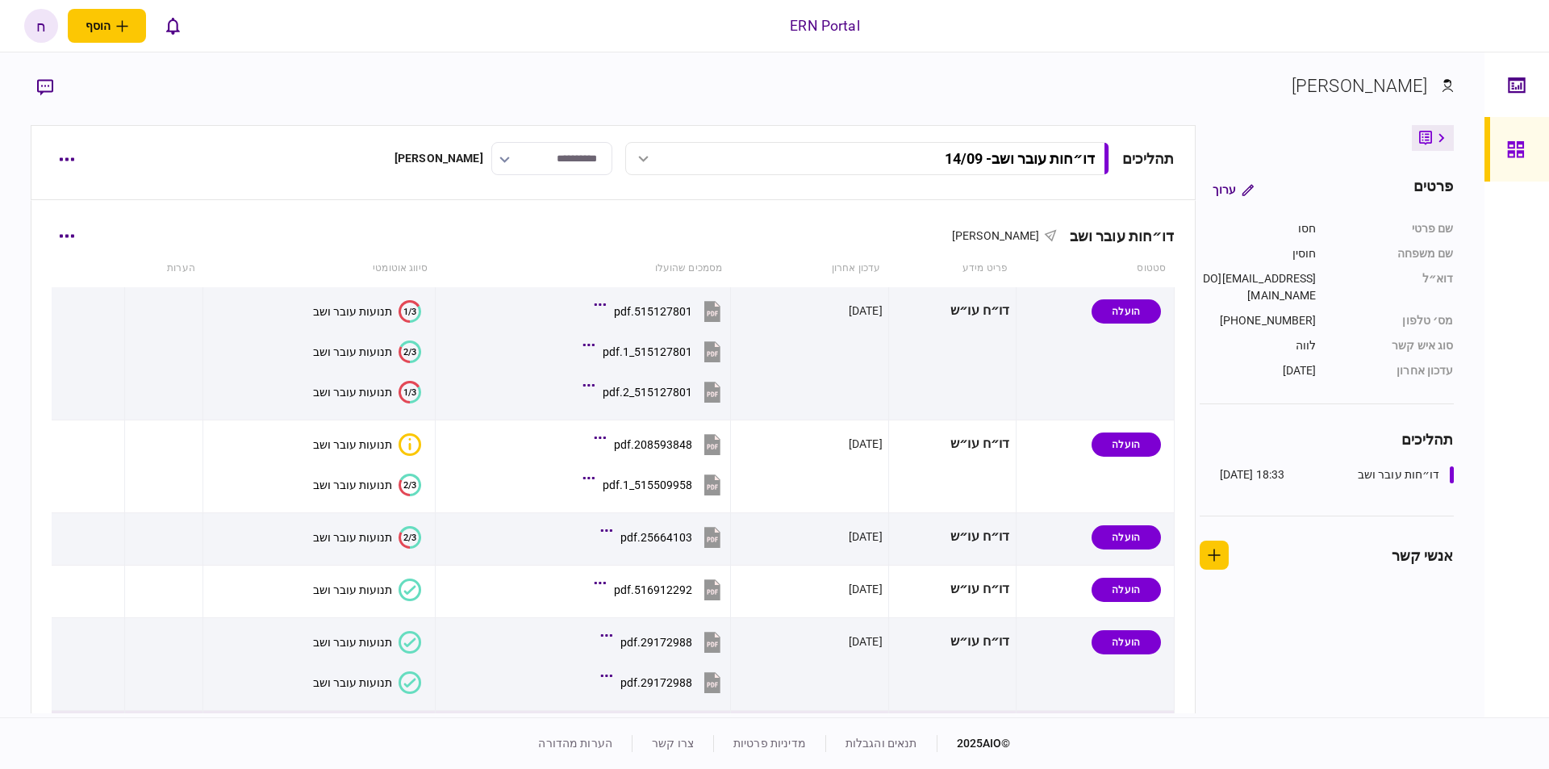
scroll to position [153, 0]
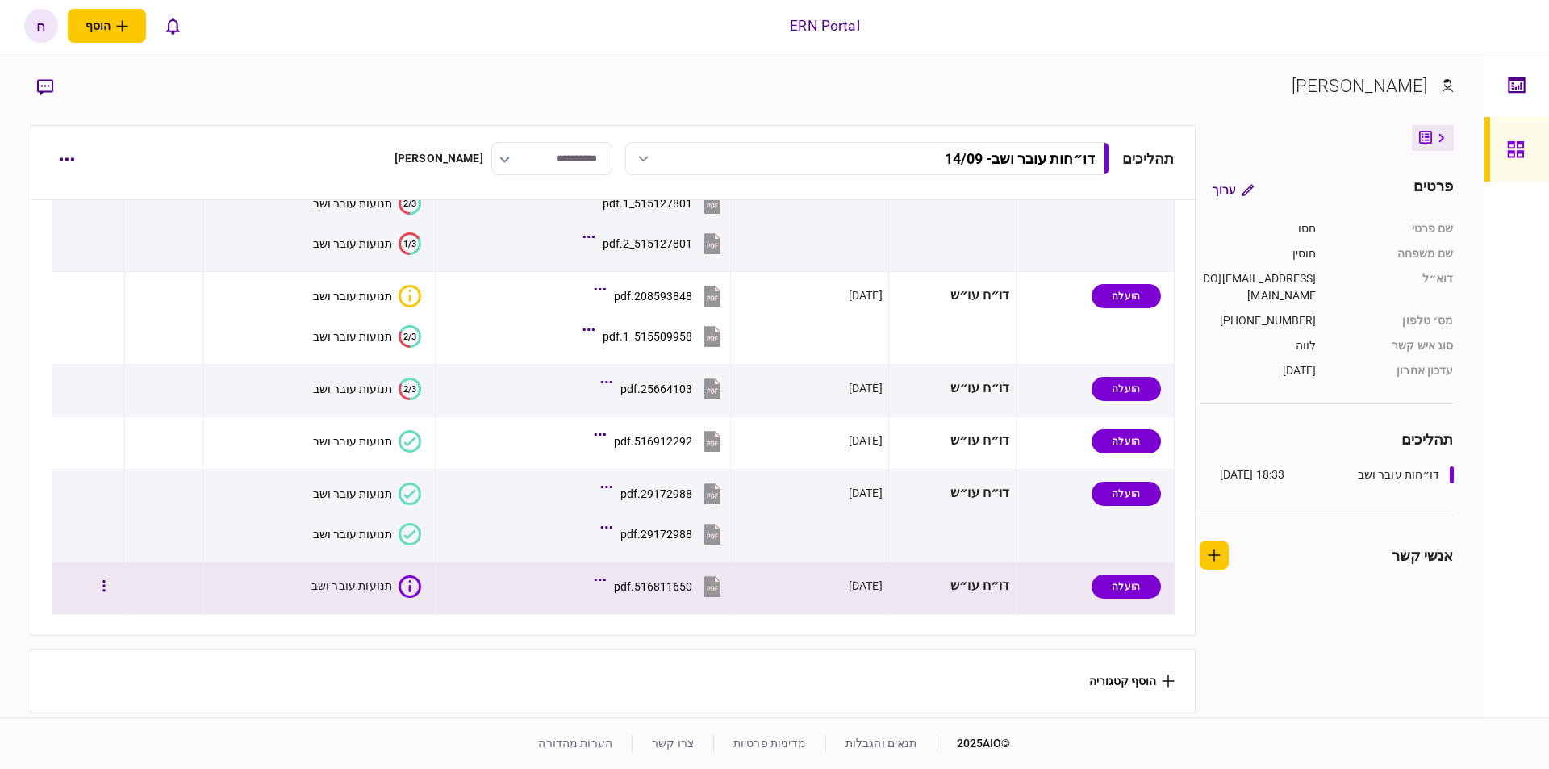
click at [407, 585] on icon at bounding box center [409, 586] width 23 height 23
click at [106, 579] on icon "button" at bounding box center [103, 585] width 3 height 15
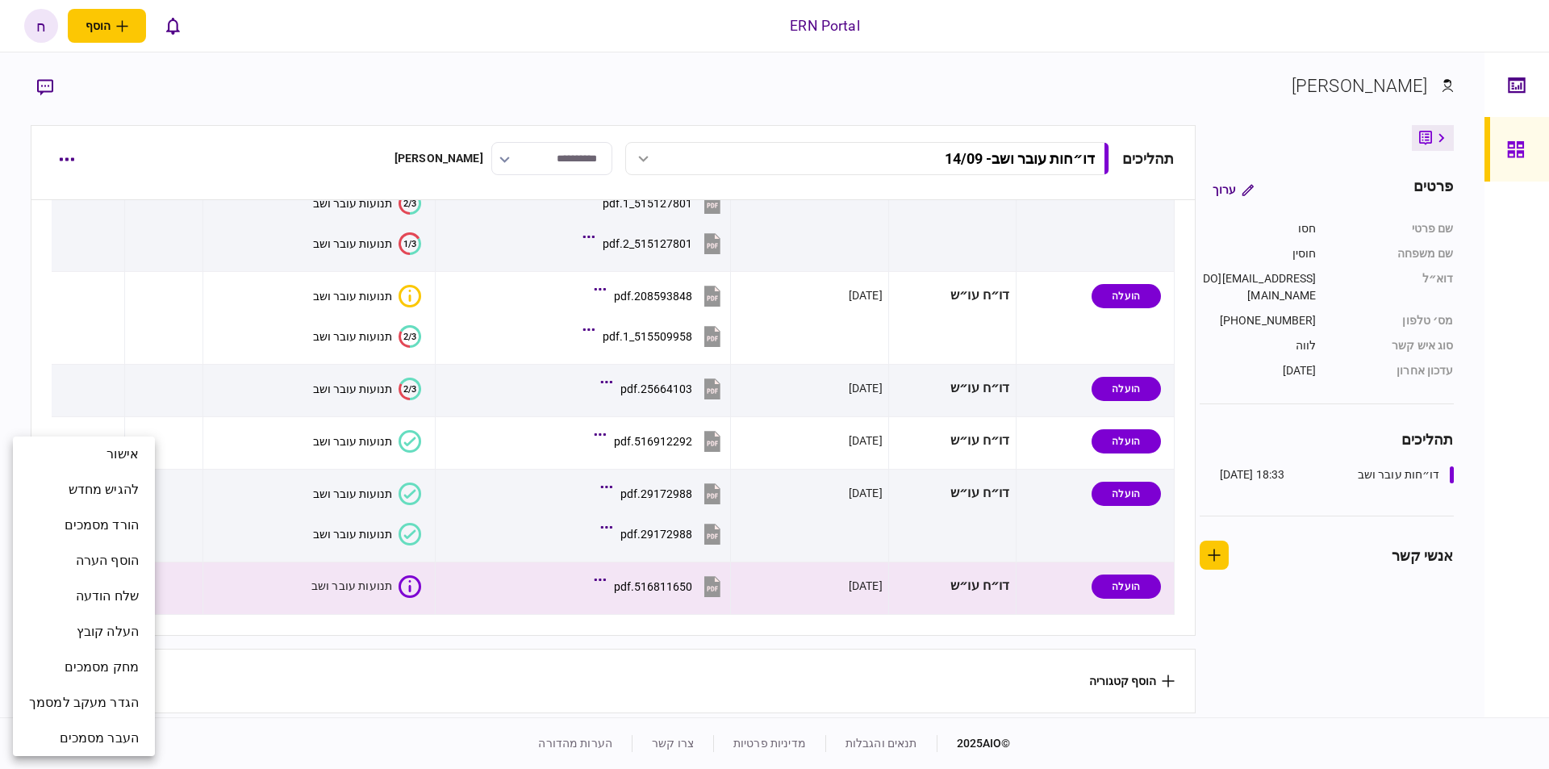
click at [298, 586] on div at bounding box center [774, 384] width 1549 height 769
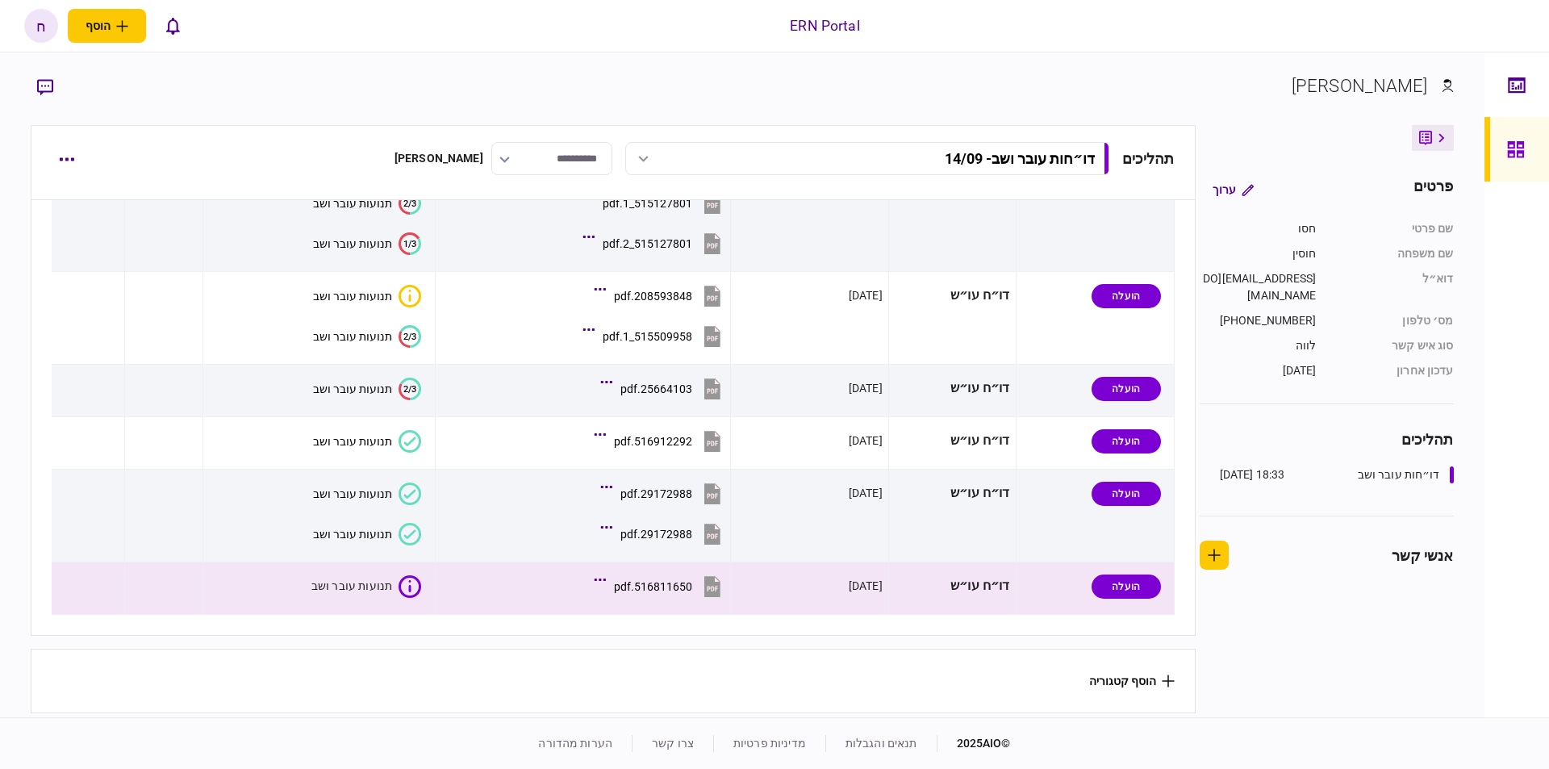
click at [360, 579] on div "אישור להגיש מחדש הורד מסמכים הוסף הערה שלח הודעה העלה קובץ מחק מסמכים הגדר מעקב…" at bounding box center [774, 384] width 1549 height 769
click at [405, 579] on icon at bounding box center [409, 586] width 23 height 23
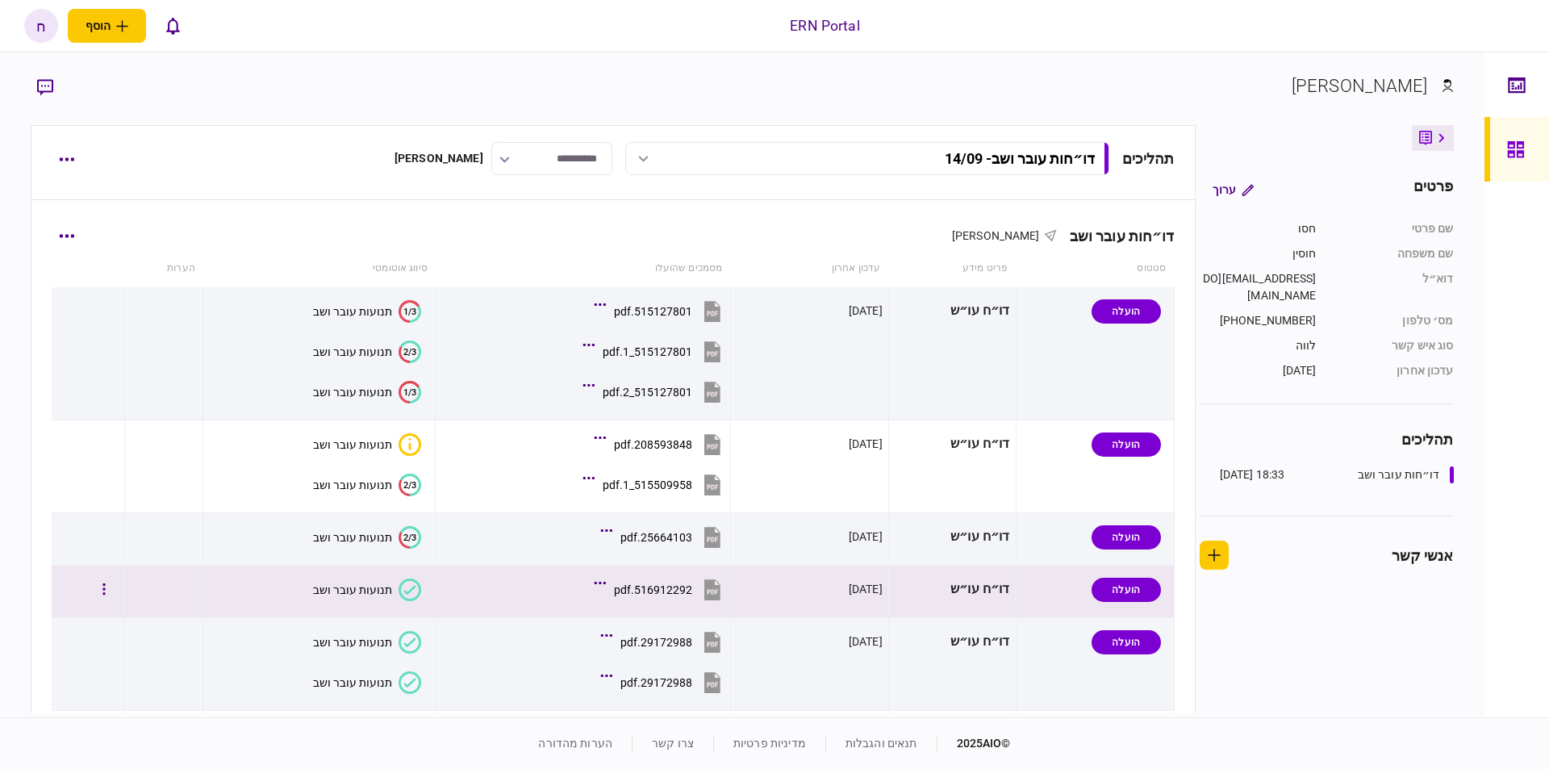
scroll to position [153, 0]
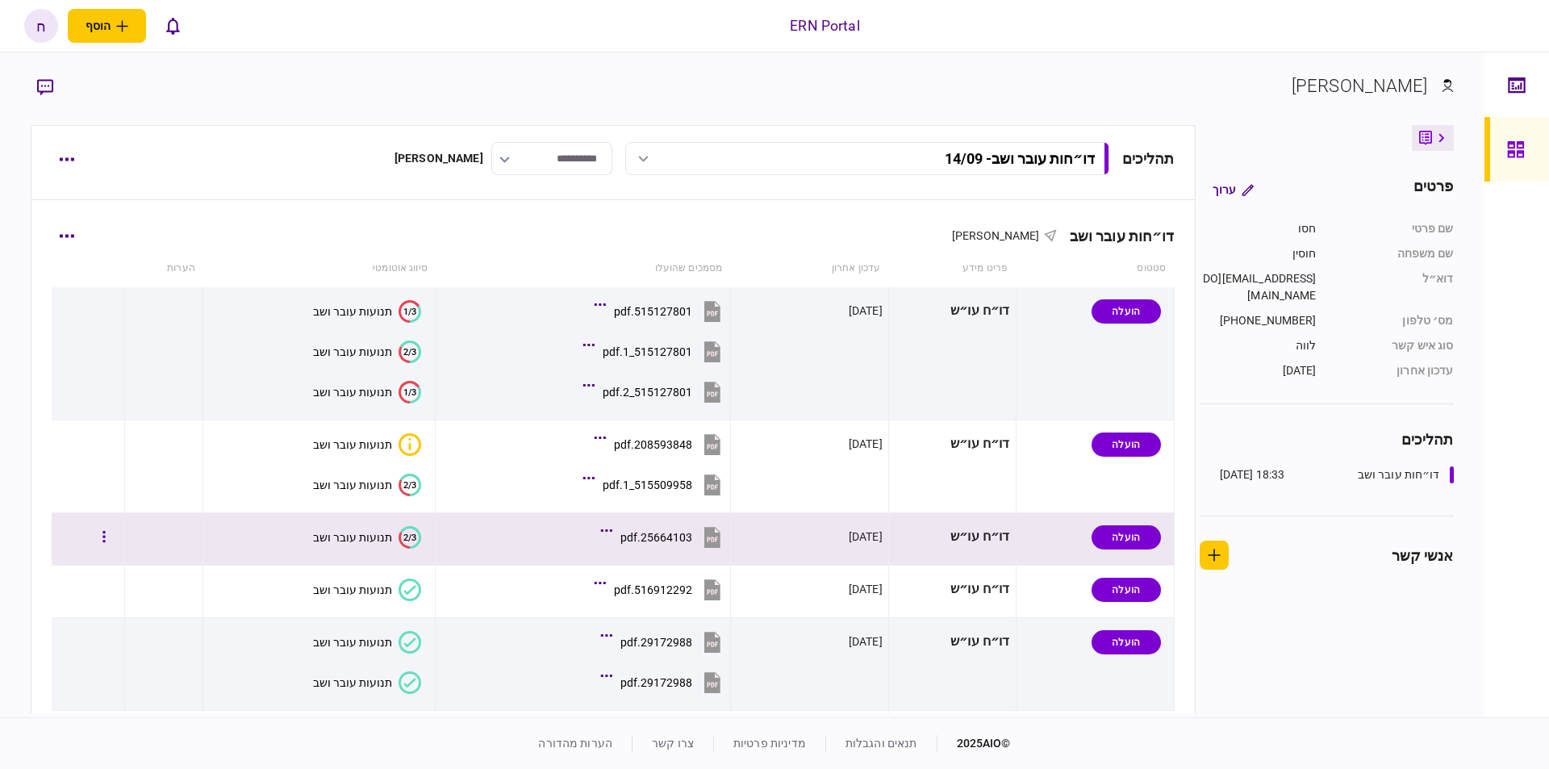
scroll to position [153, 0]
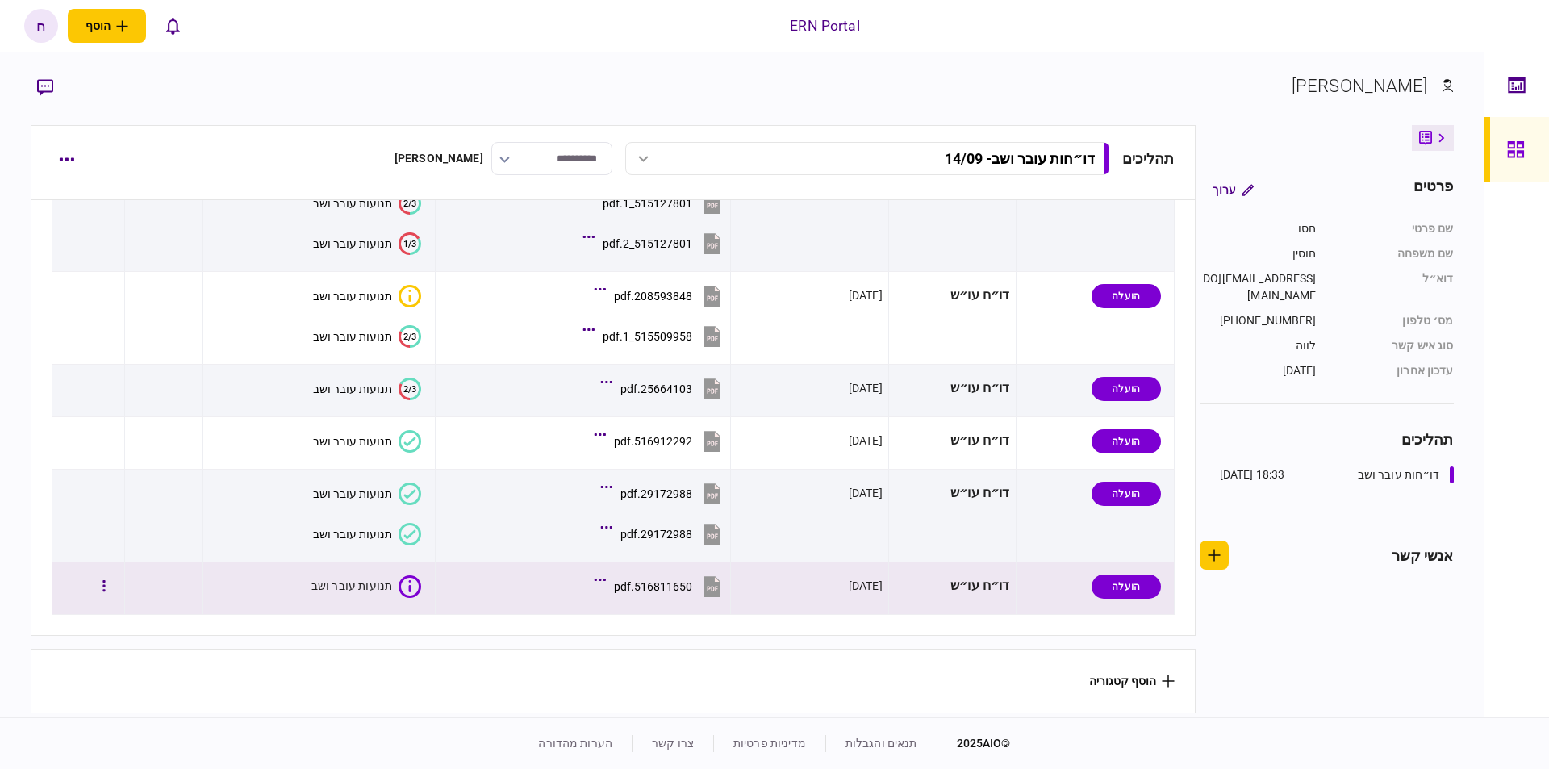
click at [382, 582] on div "תנועות עובר ושב" at bounding box center [351, 586] width 81 height 16
click at [349, 586] on div "תנועות עובר ושב" at bounding box center [351, 586] width 81 height 16
drag, startPoint x: 369, startPoint y: 584, endPoint x: 377, endPoint y: 584, distance: 8.9
click at [374, 584] on div "תנועות עובר ושב" at bounding box center [351, 586] width 81 height 16
click at [400, 578] on icon at bounding box center [409, 586] width 23 height 23
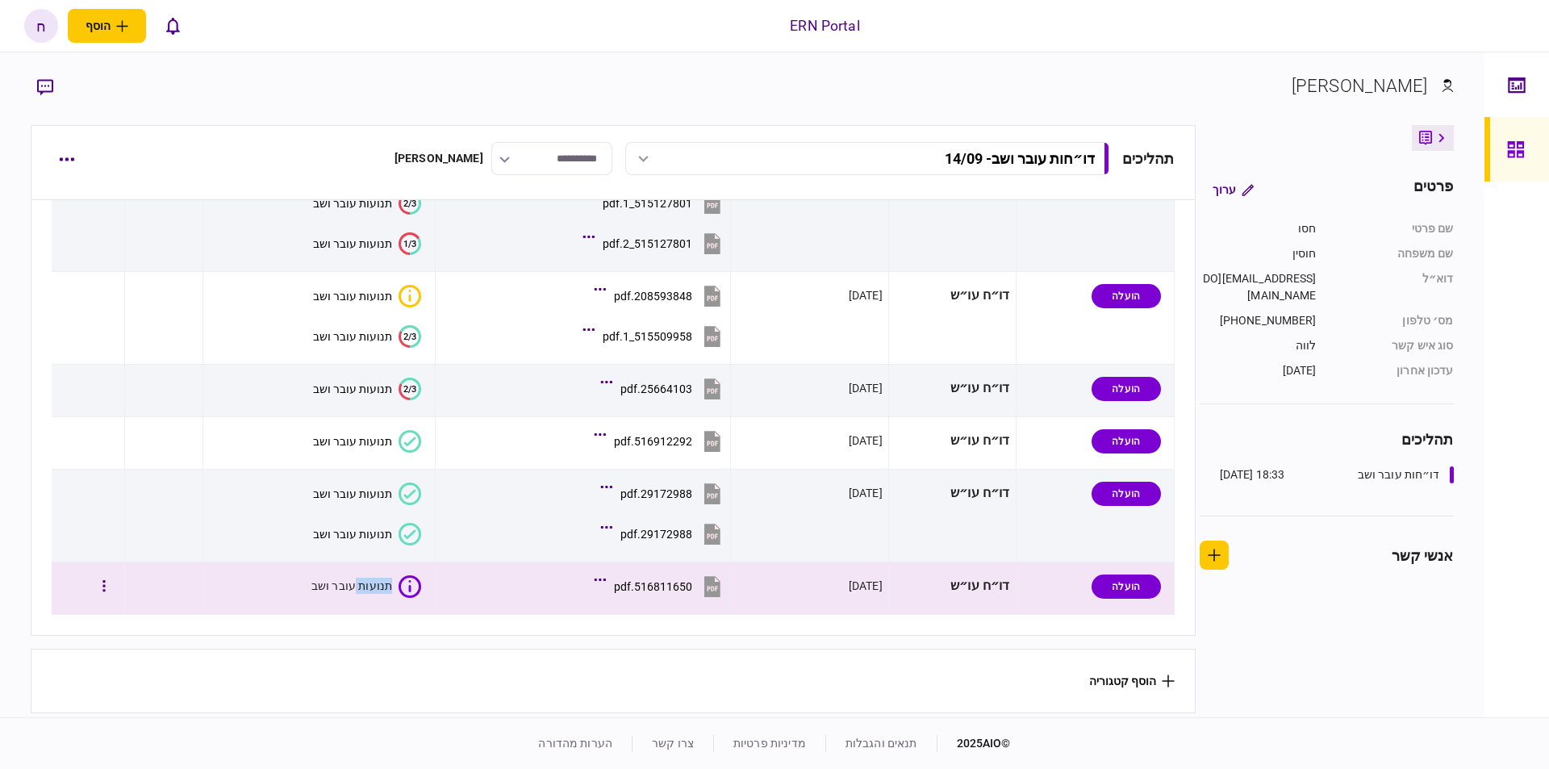
click at [400, 578] on icon at bounding box center [409, 586] width 23 height 23
click at [391, 581] on div "תנועות עובר ושב" at bounding box center [366, 586] width 111 height 23
click at [398, 578] on icon at bounding box center [409, 586] width 23 height 23
click at [403, 575] on icon at bounding box center [409, 586] width 23 height 23
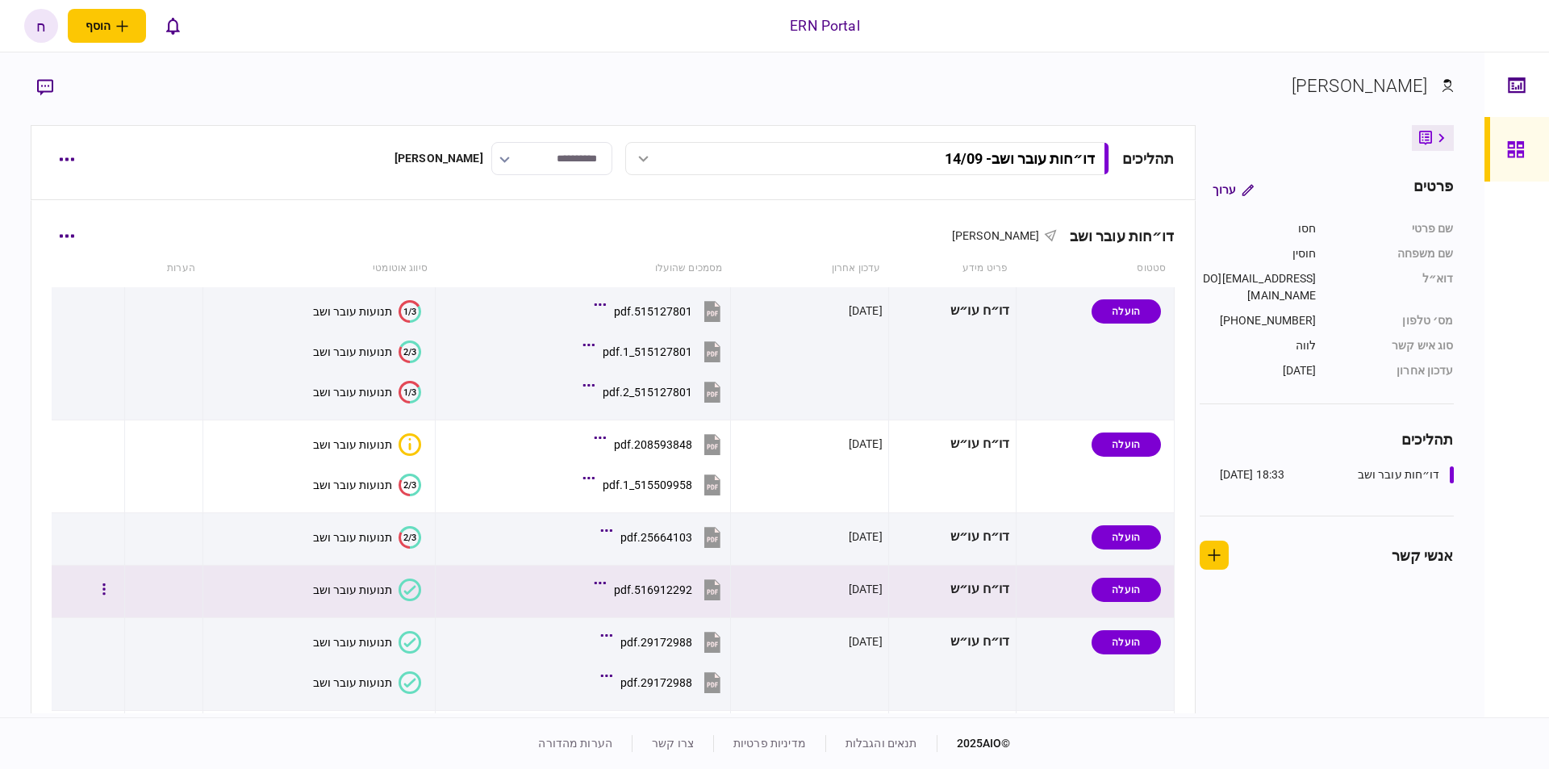
scroll to position [153, 0]
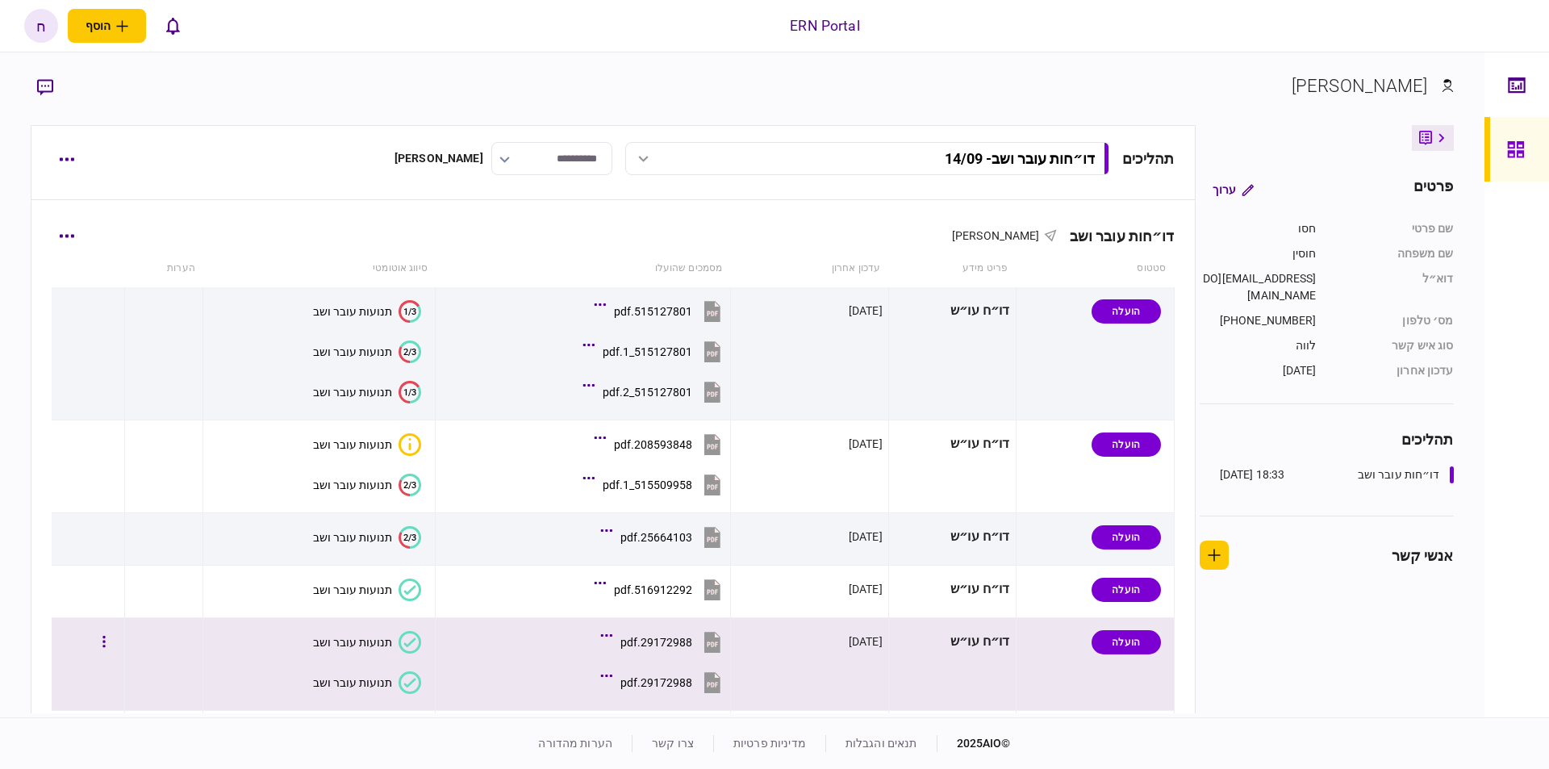
scroll to position [153, 0]
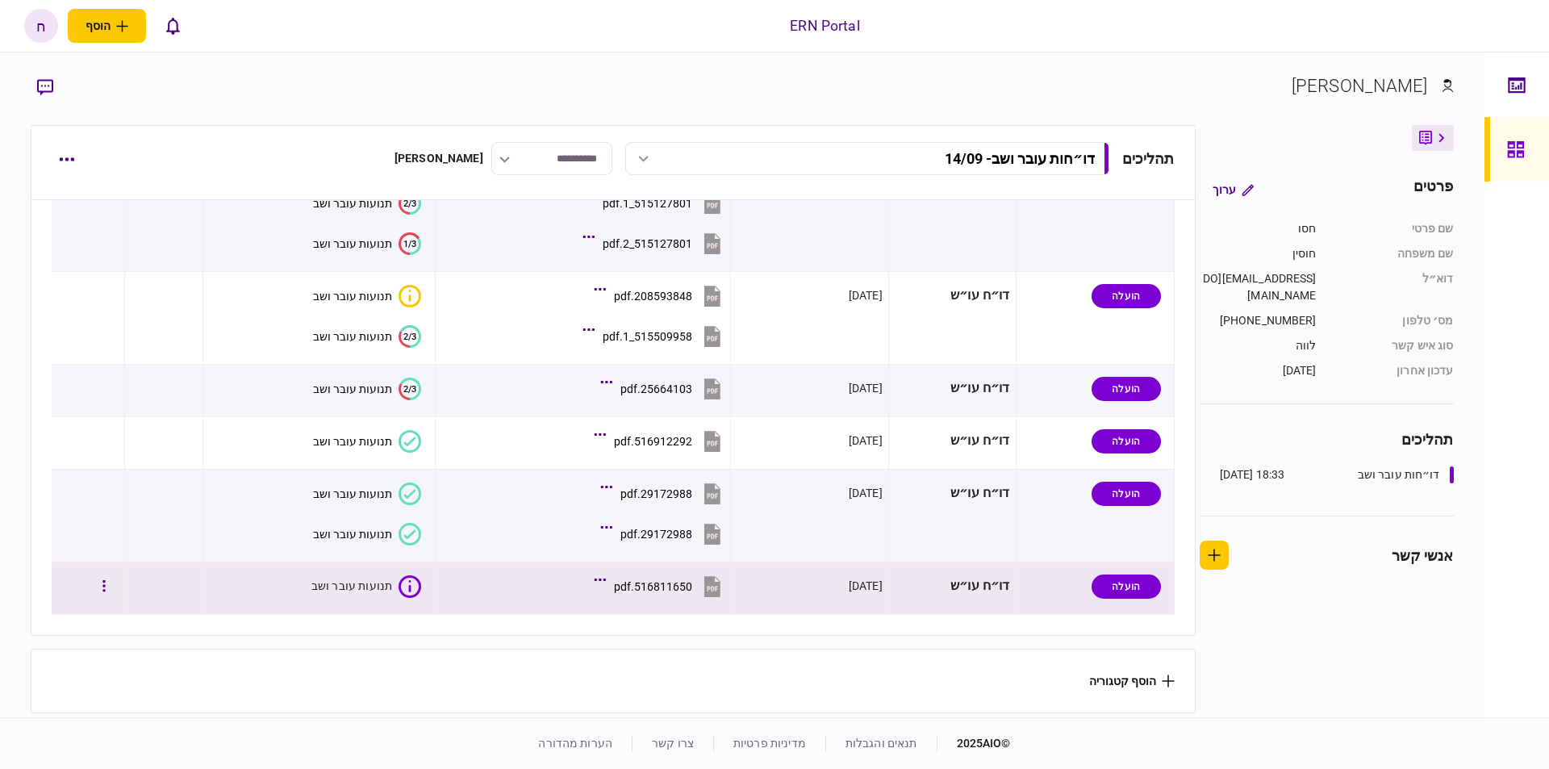
click at [651, 574] on button "516811650.pdf" at bounding box center [661, 586] width 127 height 36
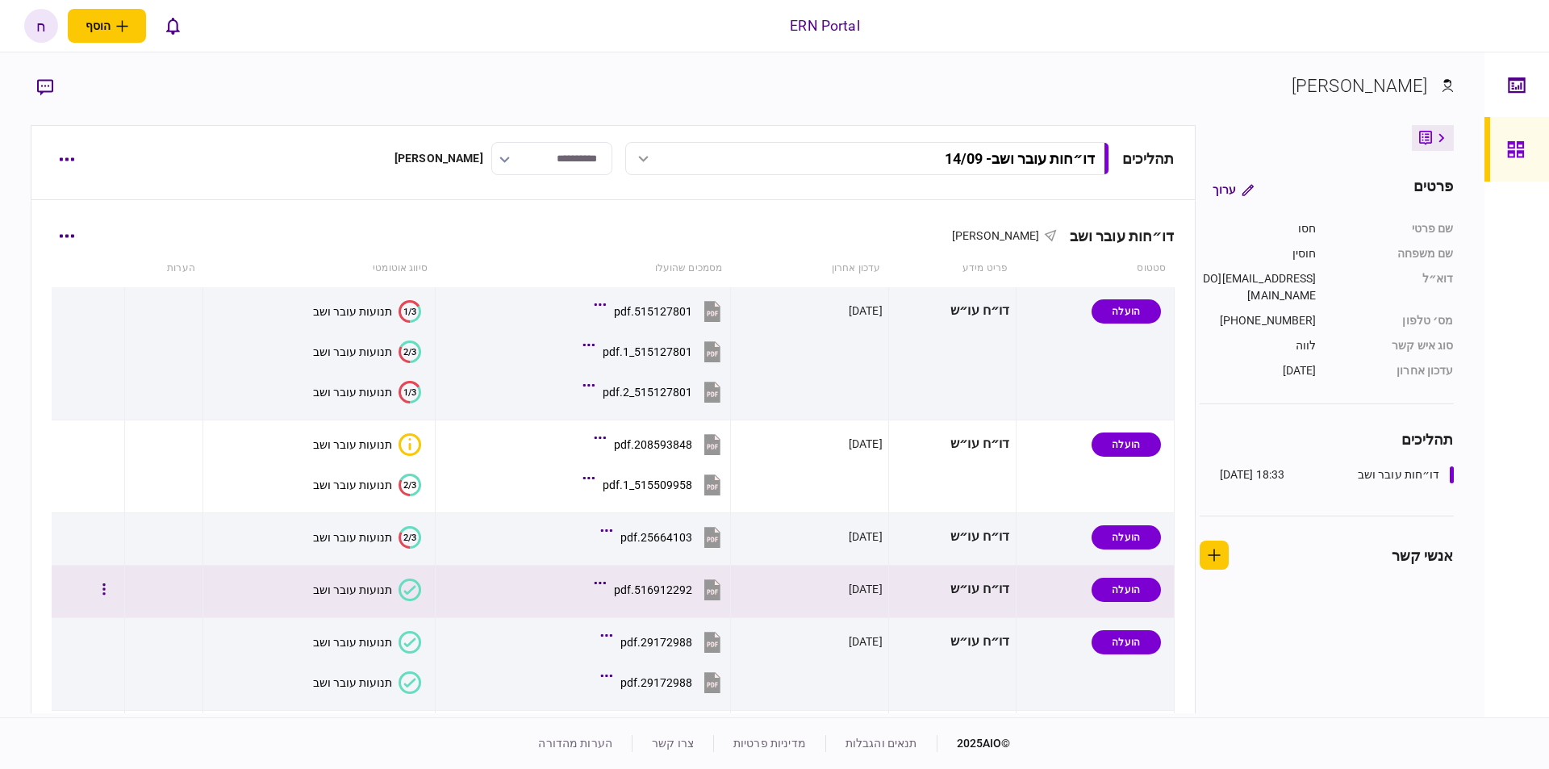
scroll to position [153, 0]
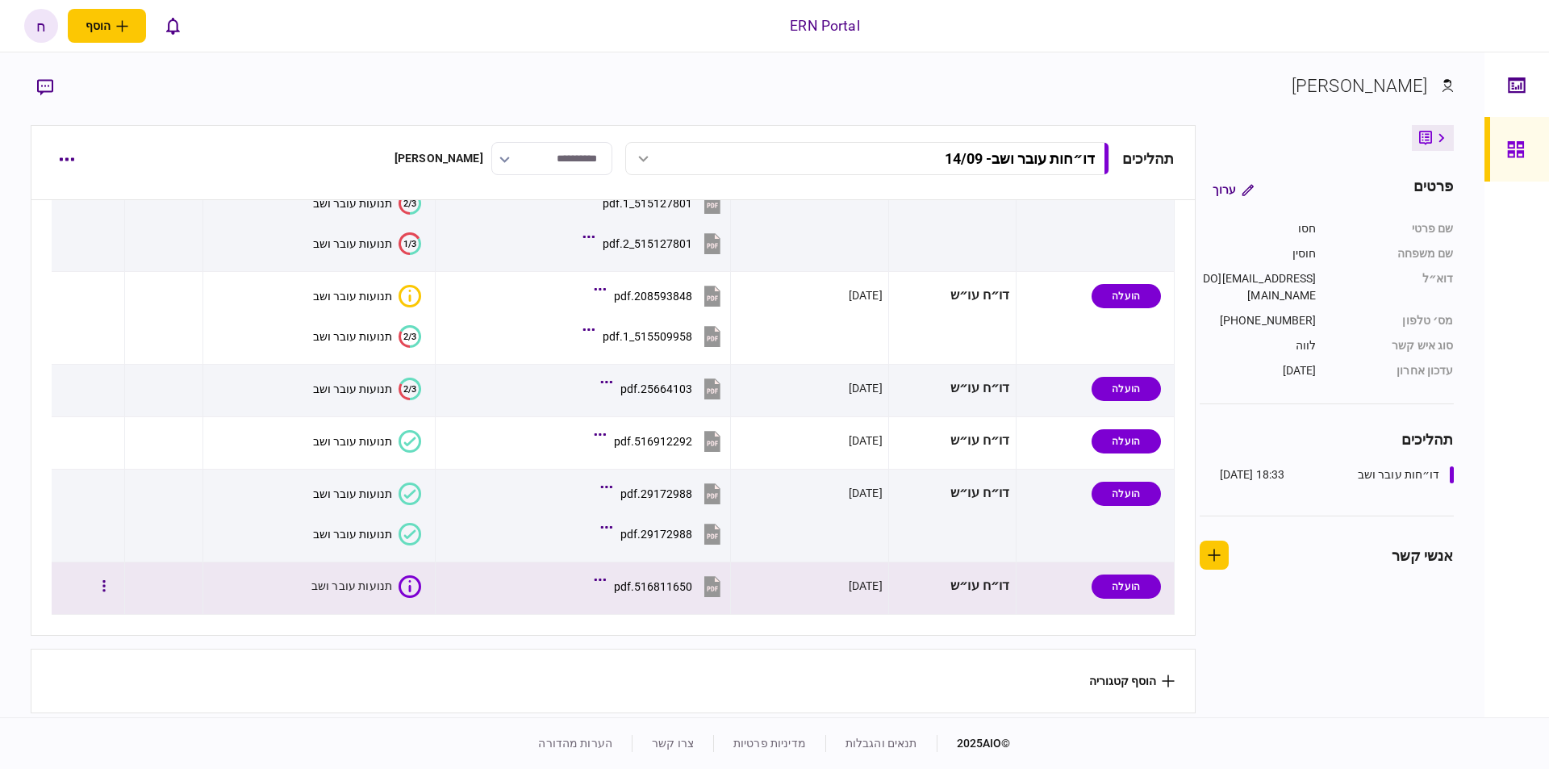
click at [411, 580] on icon at bounding box center [409, 586] width 23 height 23
click at [453, 568] on section "516811650.pdf" at bounding box center [586, 588] width 274 height 40
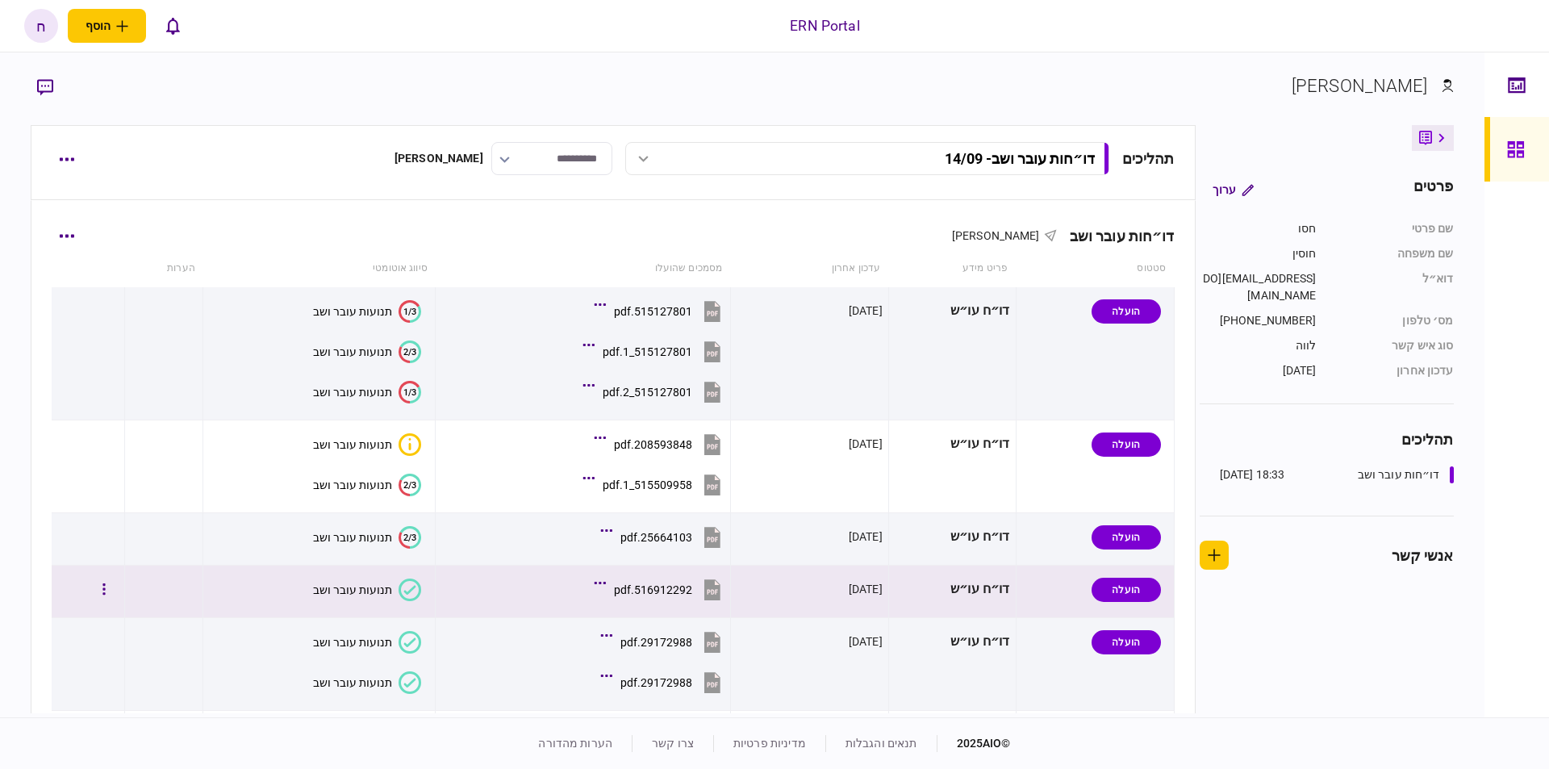
scroll to position [153, 0]
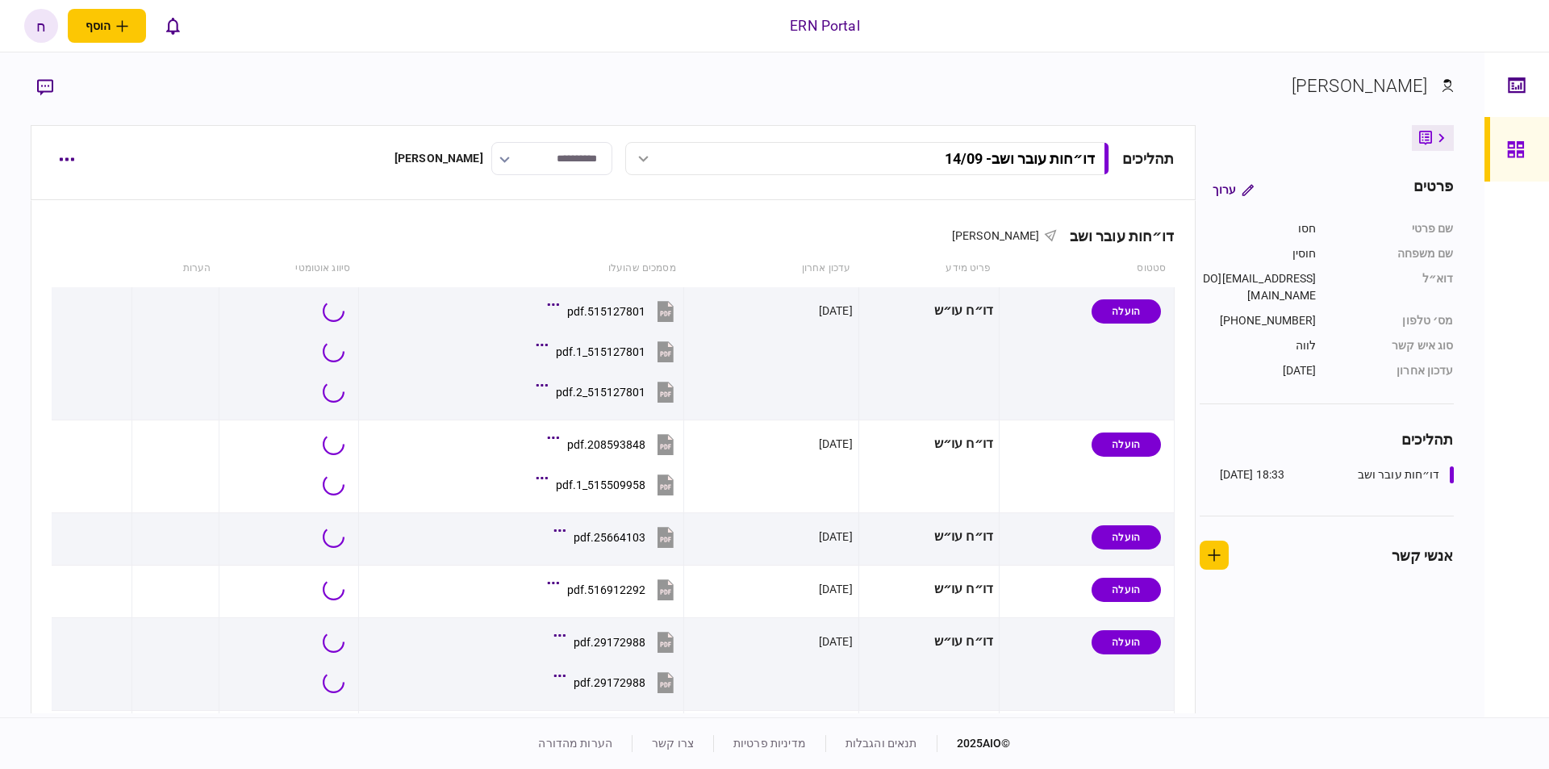
scroll to position [153, 0]
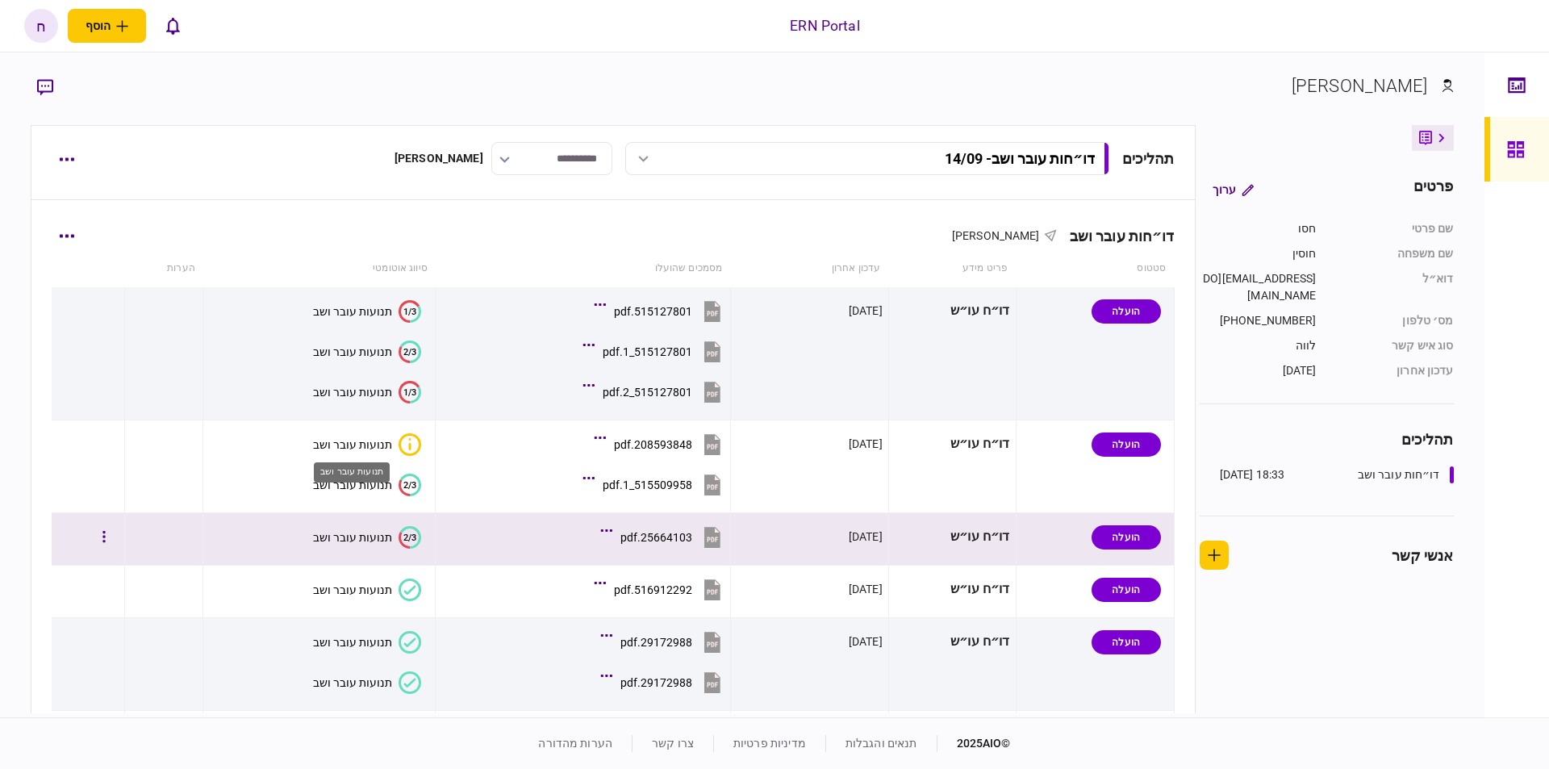
scroll to position [91, 0]
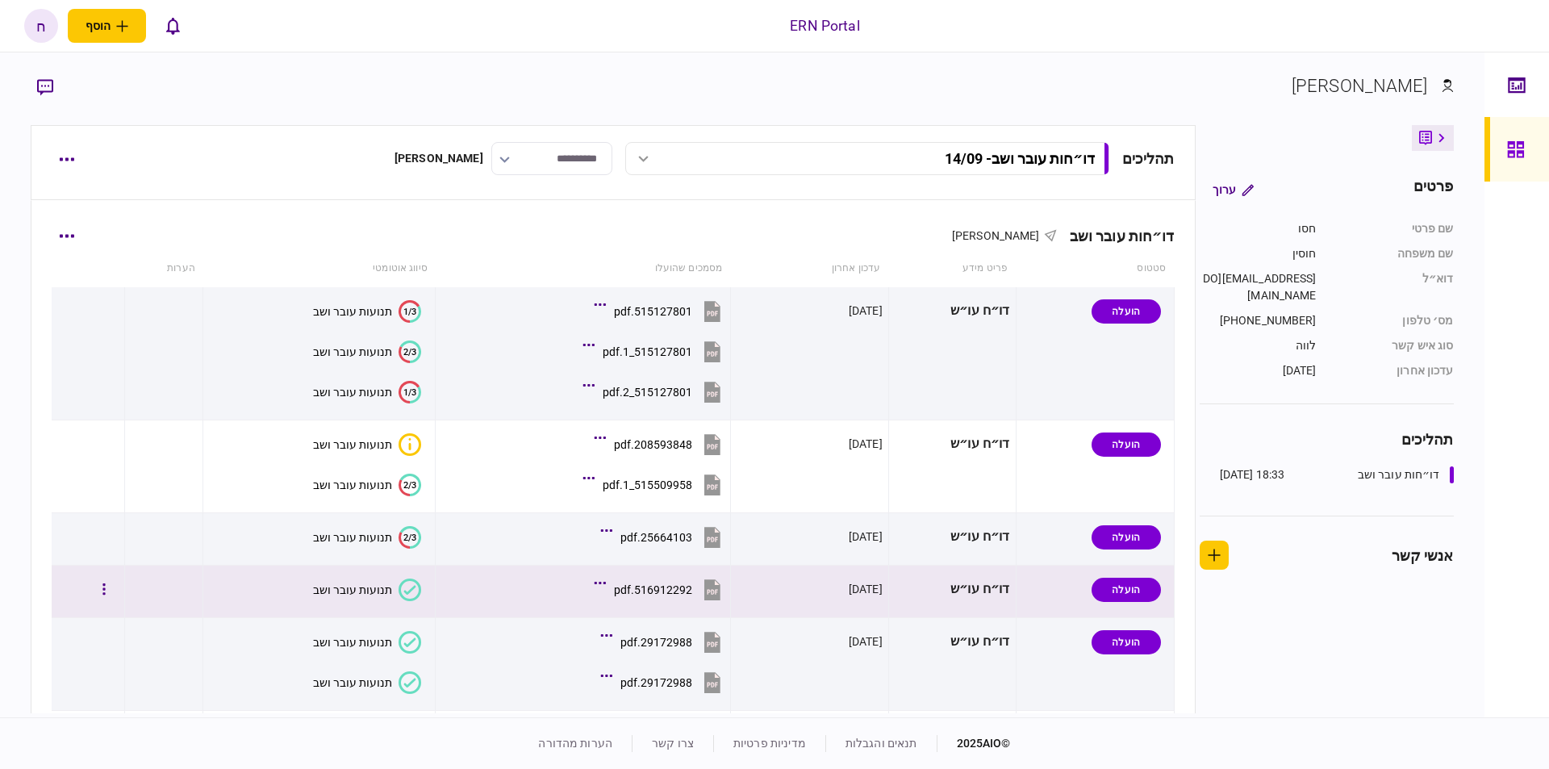
scroll to position [153, 0]
